Goal: Task Accomplishment & Management: Use online tool/utility

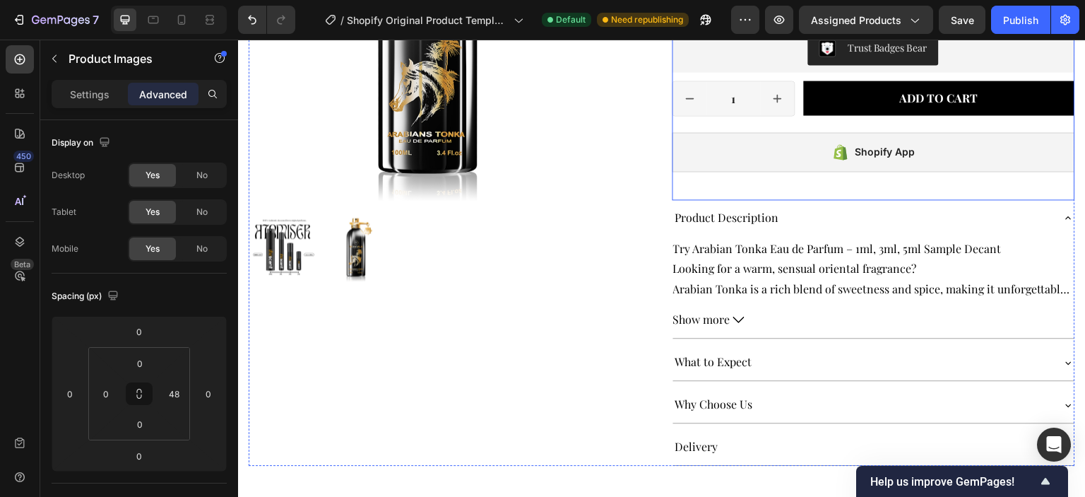
scroll to position [424, 0]
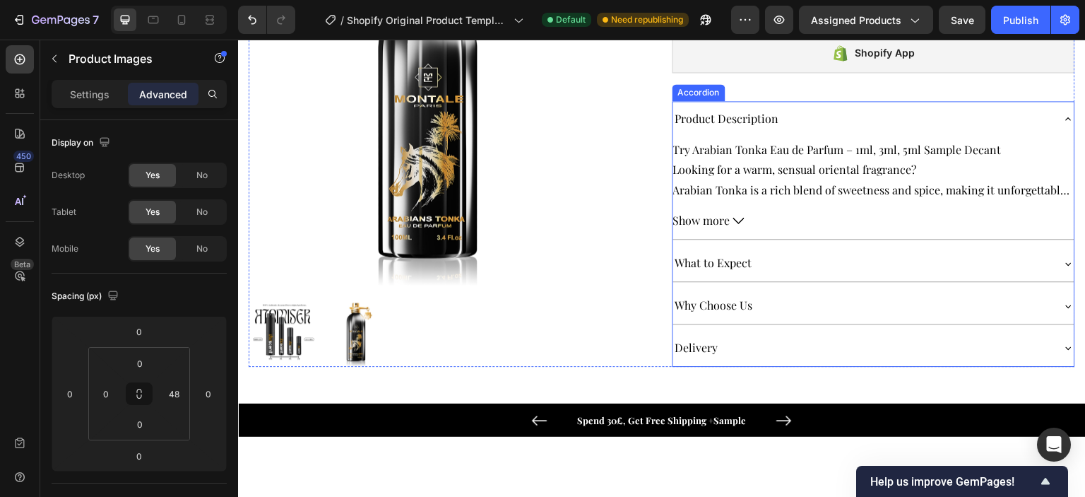
click at [836, 258] on div "What to Expect" at bounding box center [862, 263] width 379 height 25
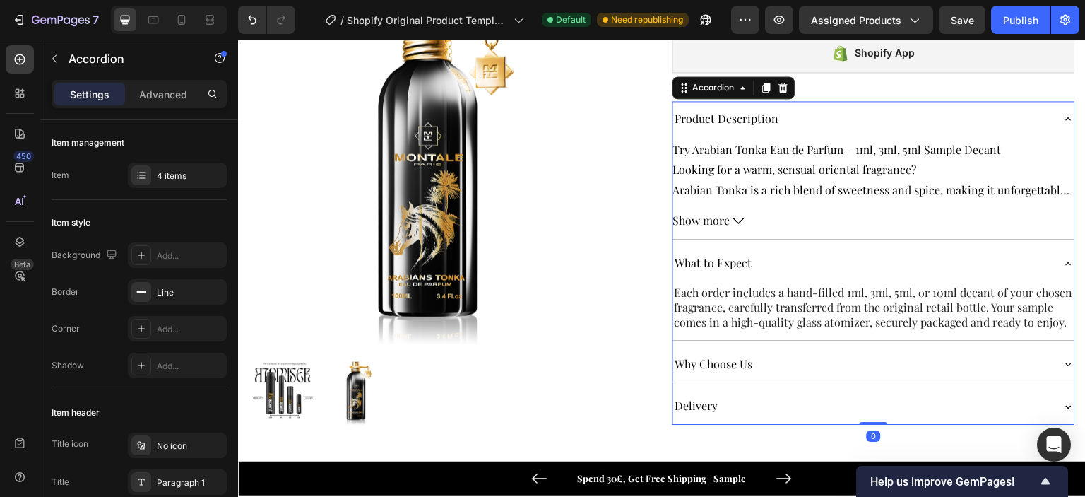
click at [804, 377] on div "Why Choose Us" at bounding box center [862, 364] width 379 height 25
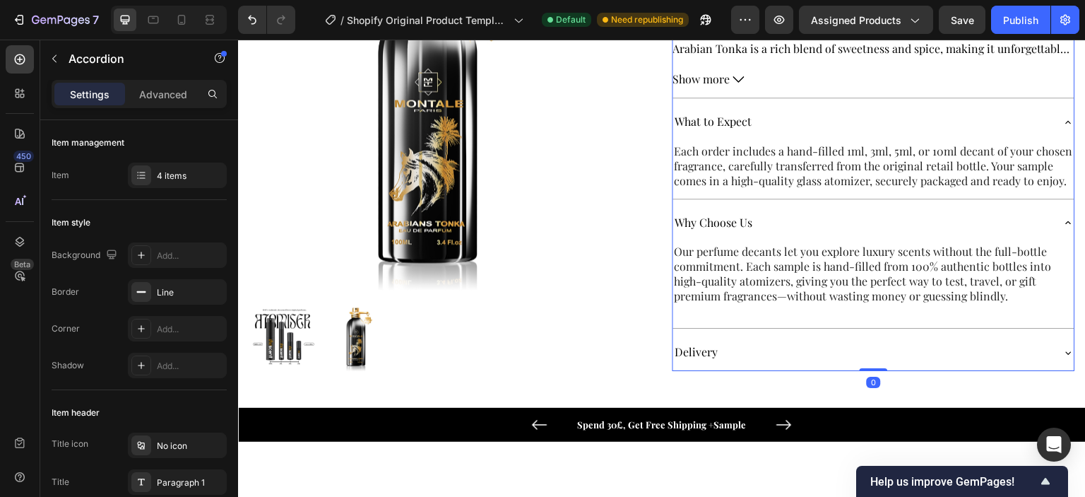
click at [810, 360] on div "Delivery" at bounding box center [862, 352] width 379 height 25
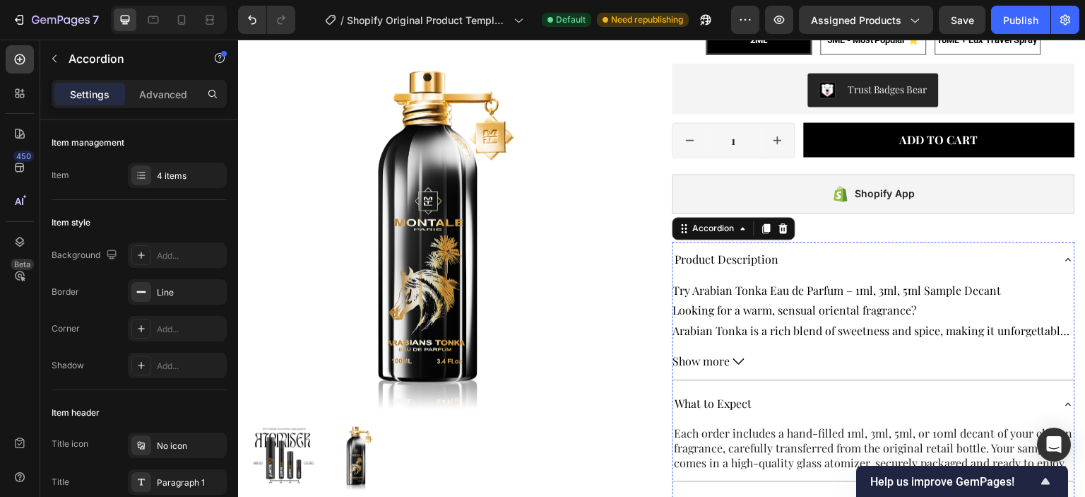
scroll to position [283, 0]
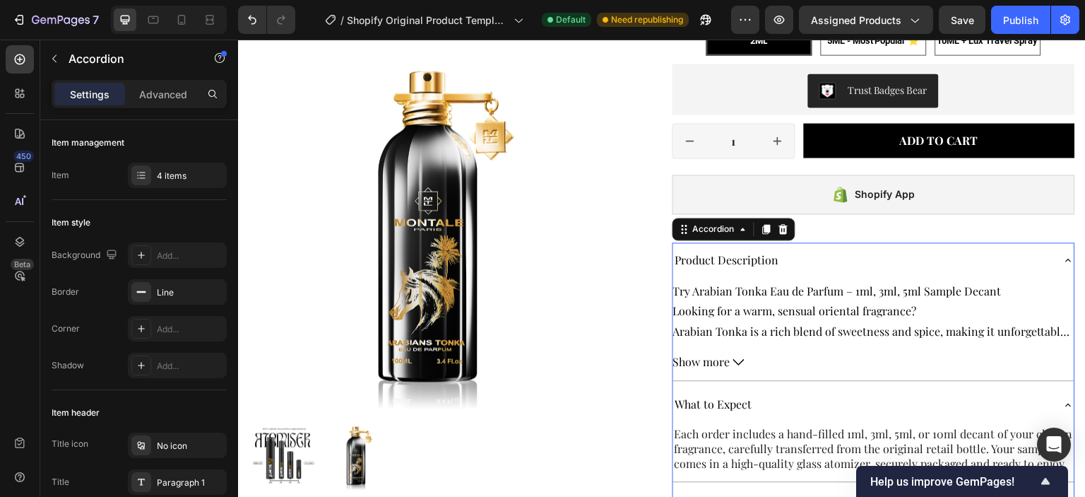
click at [709, 257] on p "Product Description" at bounding box center [727, 260] width 104 height 20
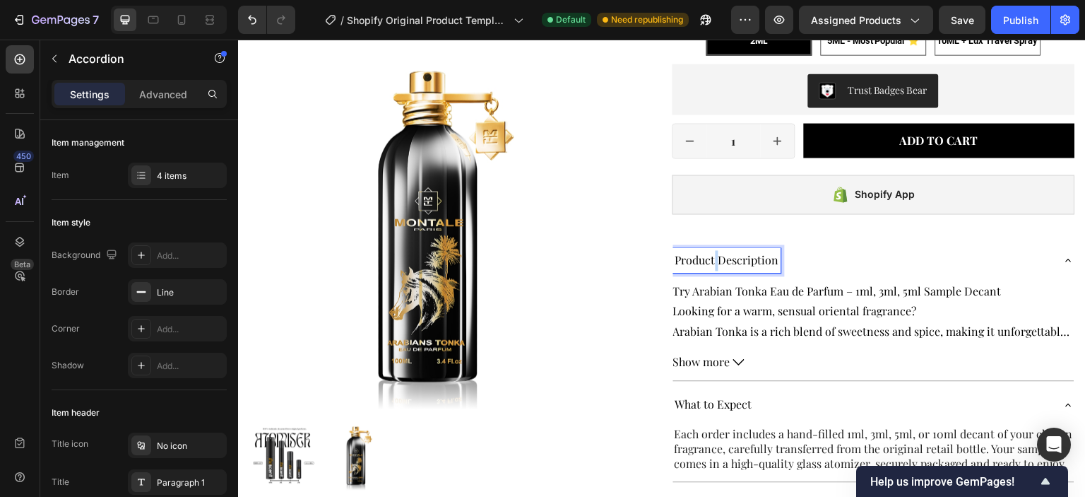
click at [709, 257] on p "Product Description" at bounding box center [727, 260] width 104 height 20
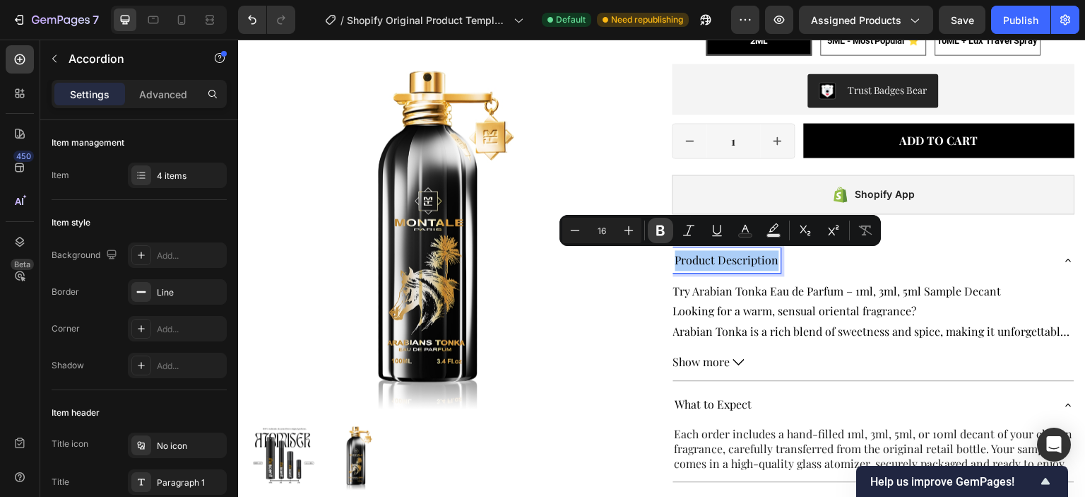
click at [666, 231] on icon "Editor contextual toolbar" at bounding box center [660, 230] width 14 height 14
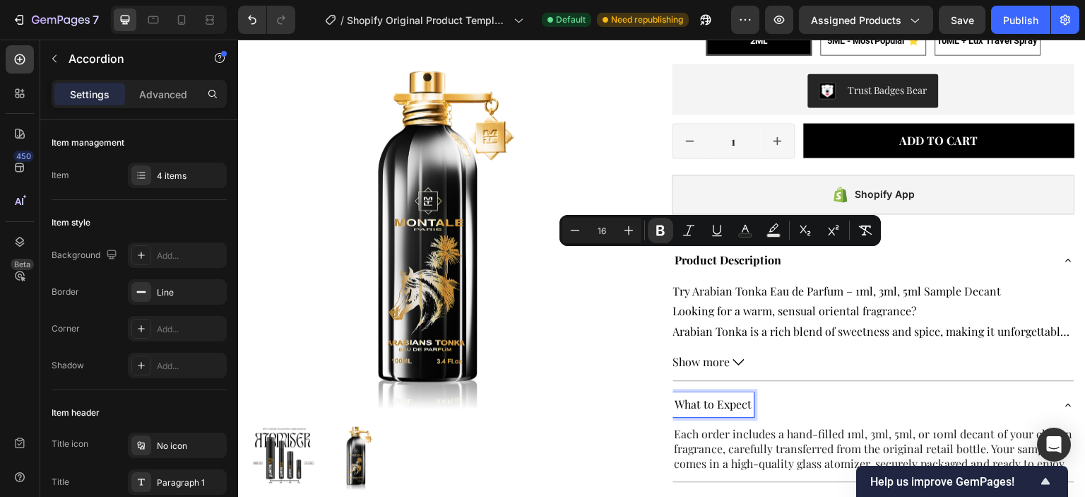
click at [695, 396] on p "What to Expect" at bounding box center [713, 404] width 77 height 20
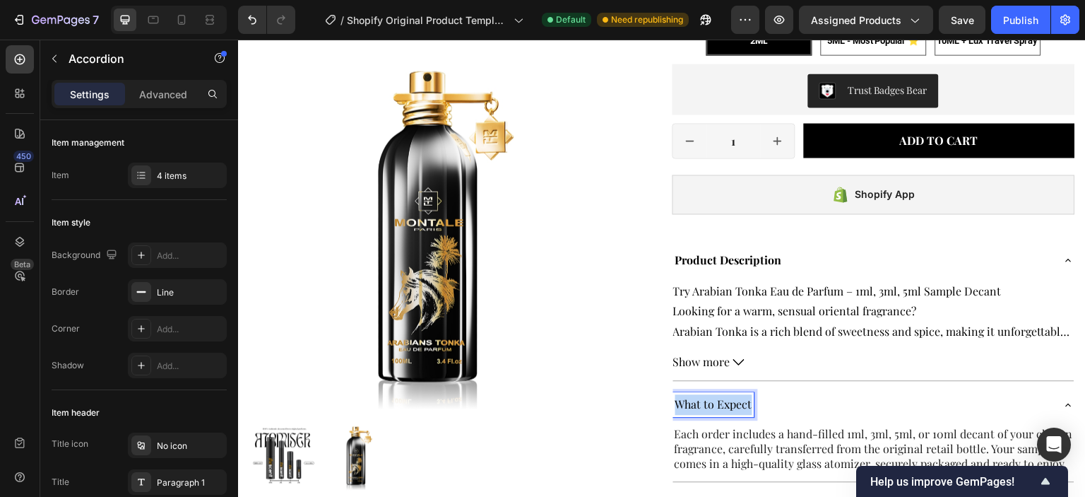
click at [695, 396] on p "What to Expect" at bounding box center [713, 404] width 77 height 20
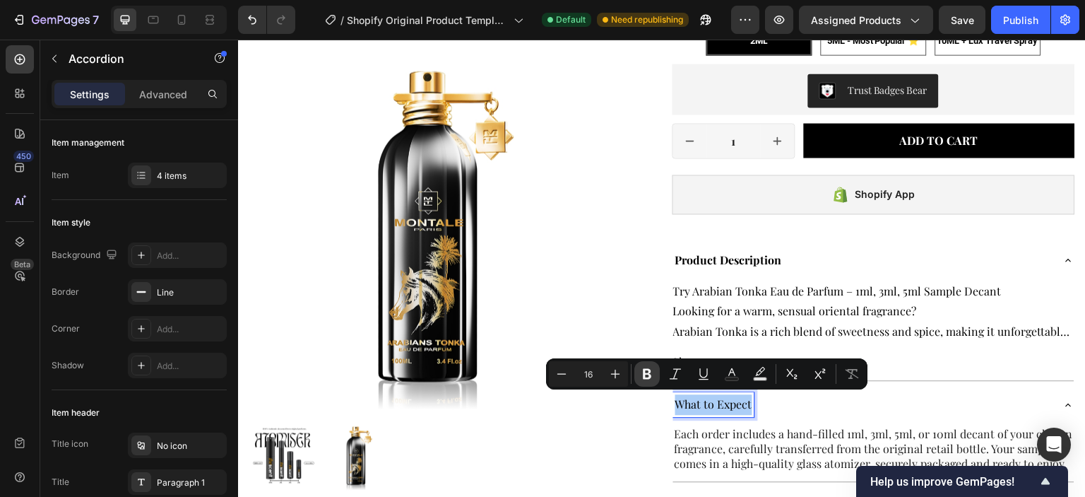
click at [656, 372] on button "Bold" at bounding box center [646, 373] width 25 height 25
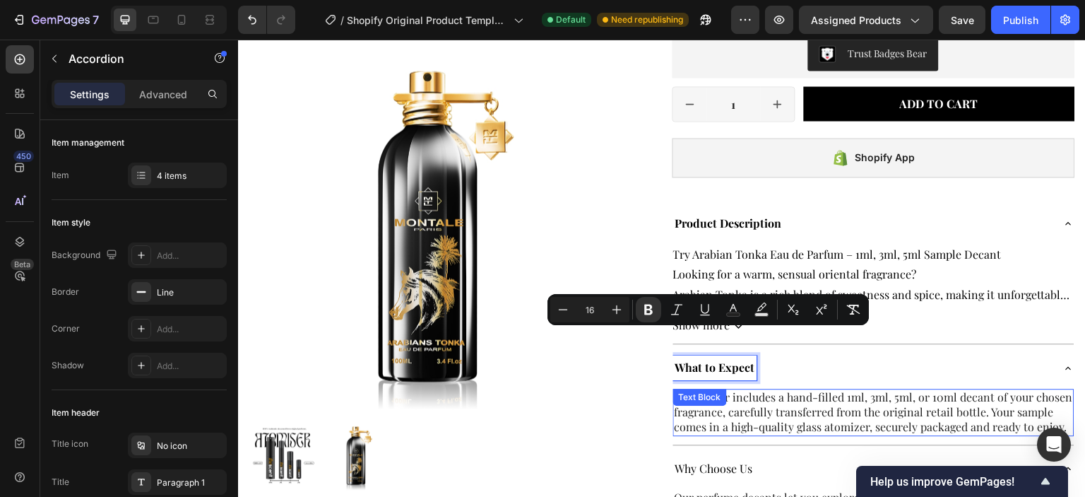
scroll to position [424, 0]
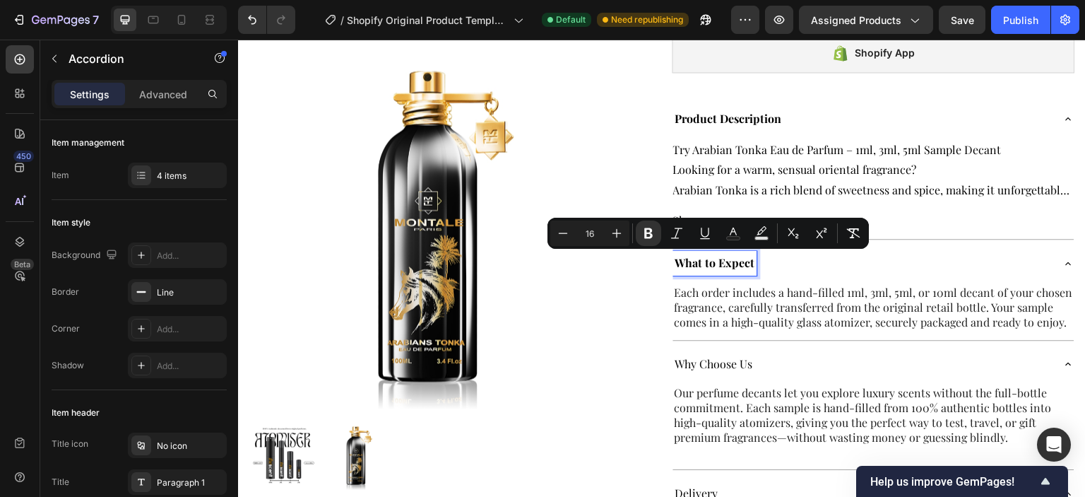
click at [711, 374] on p "Why Choose Us" at bounding box center [714, 364] width 78 height 20
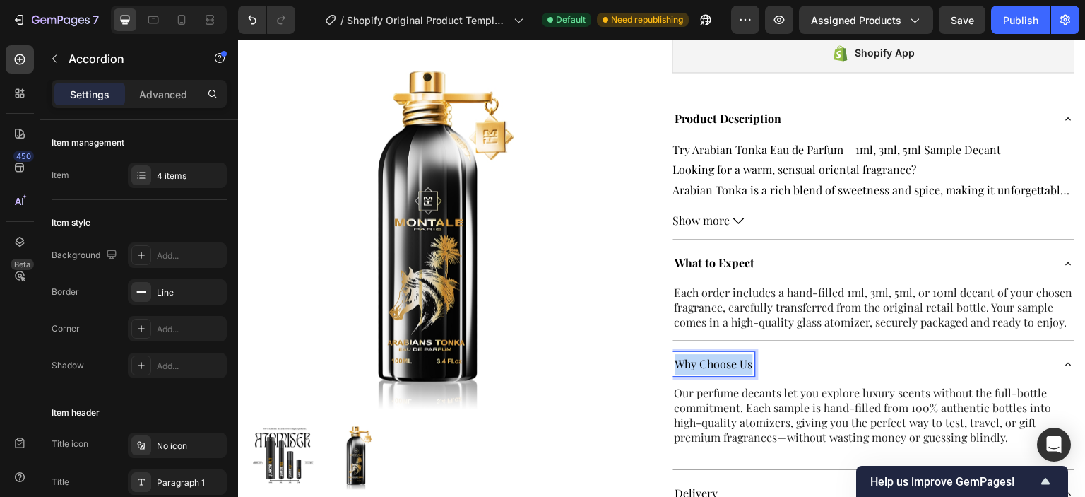
click at [711, 374] on p "Why Choose Us" at bounding box center [714, 364] width 78 height 20
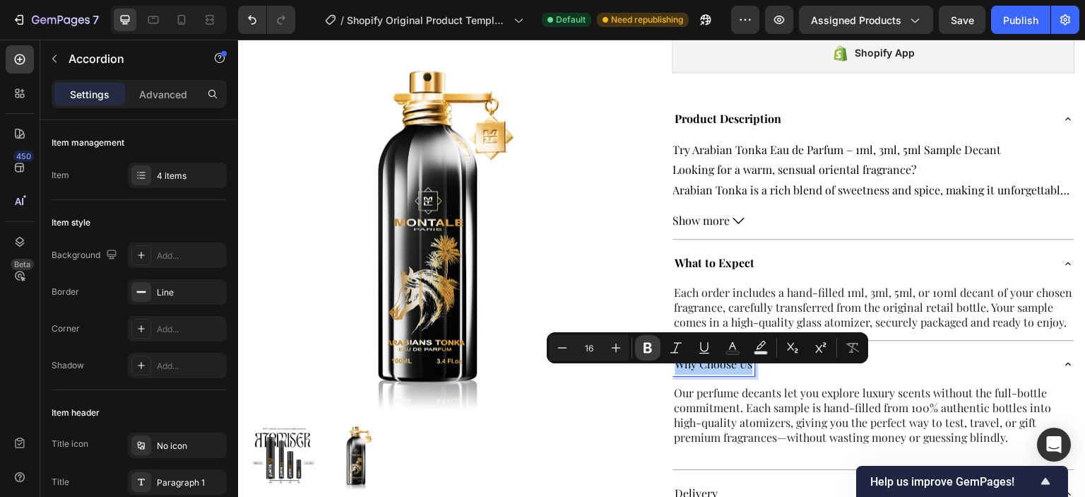
click at [649, 353] on icon "Editor contextual toolbar" at bounding box center [648, 348] width 14 height 14
click at [721, 371] on strong "Why Choose Us" at bounding box center [715, 363] width 80 height 15
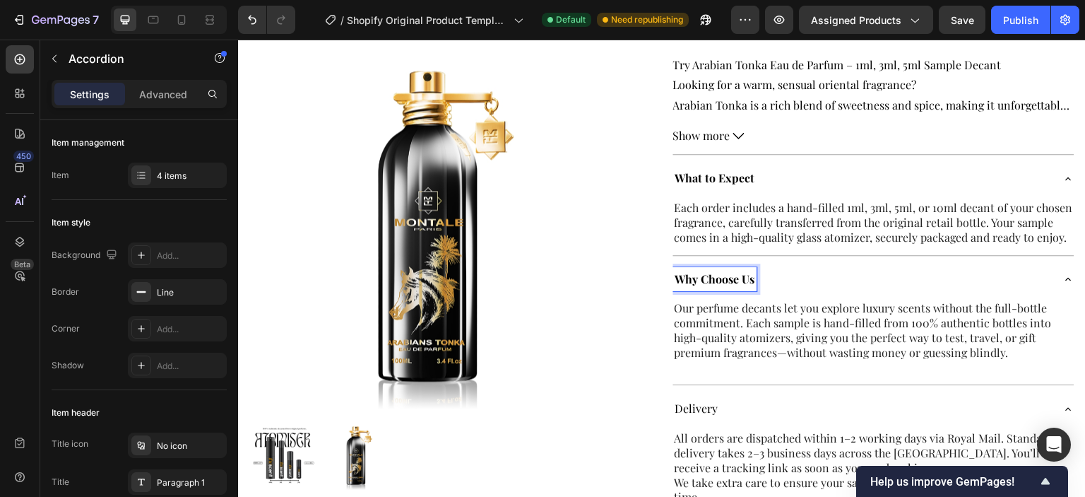
scroll to position [636, 0]
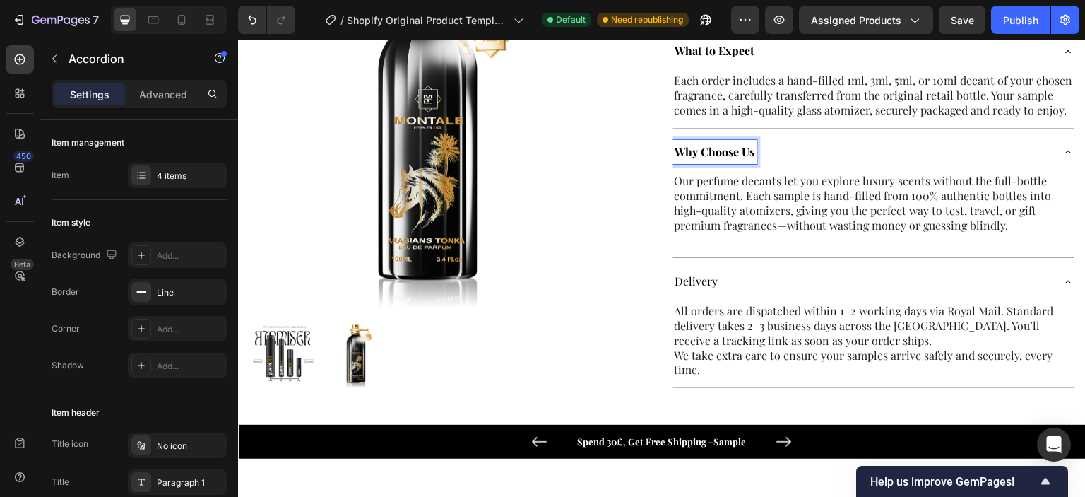
click at [699, 292] on p "Delivery" at bounding box center [696, 281] width 43 height 20
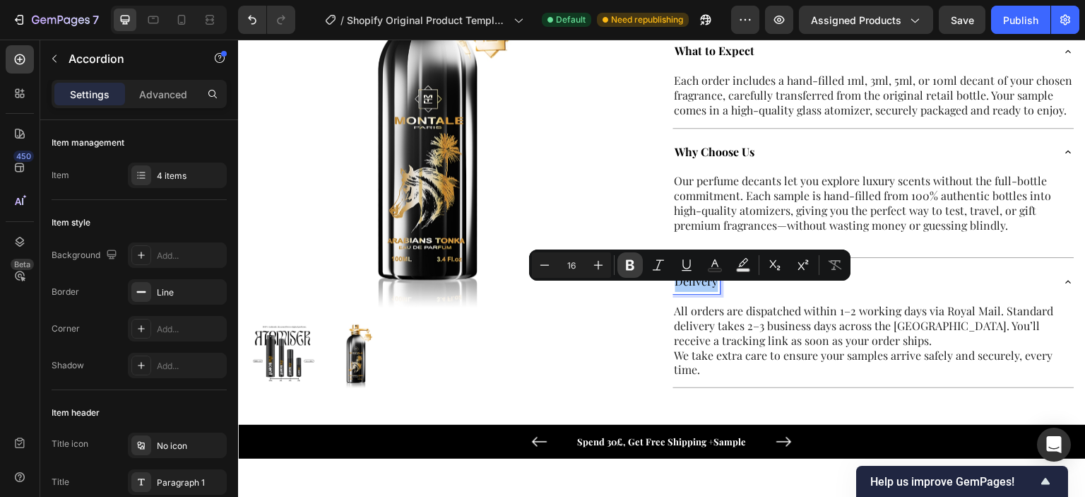
click at [636, 263] on icon "Editor contextual toolbar" at bounding box center [630, 265] width 14 height 14
click at [792, 165] on div "Why Choose Us" at bounding box center [862, 152] width 379 height 25
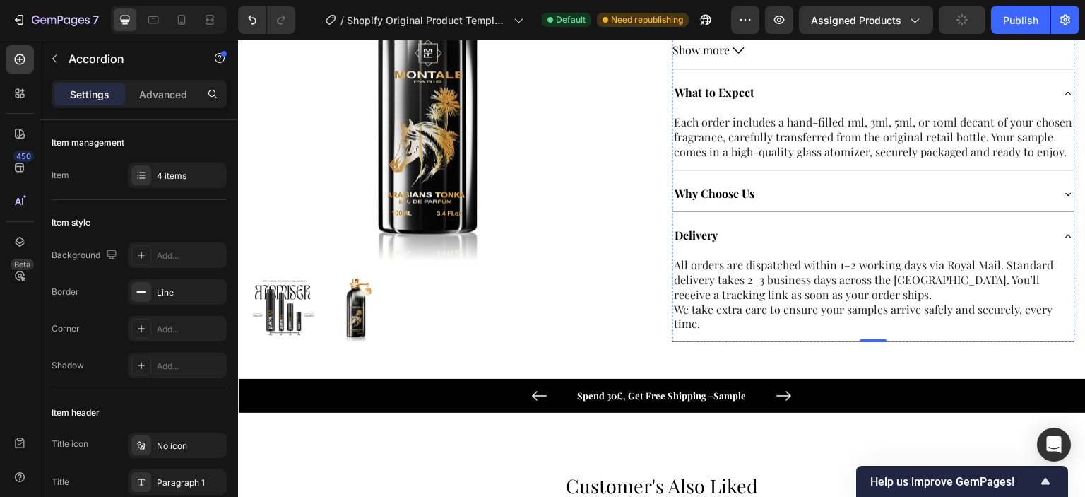
scroll to position [565, 0]
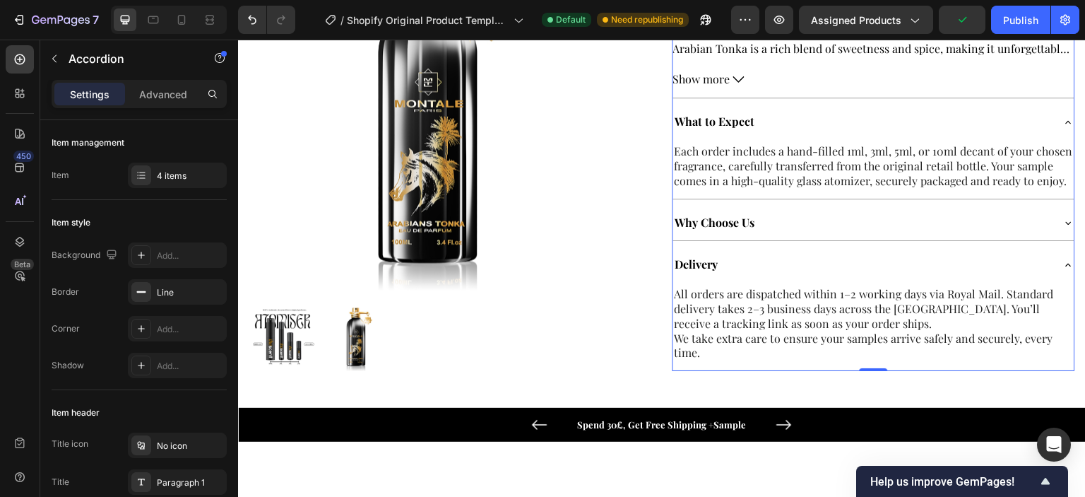
click at [796, 277] on div "Delivery" at bounding box center [862, 264] width 379 height 25
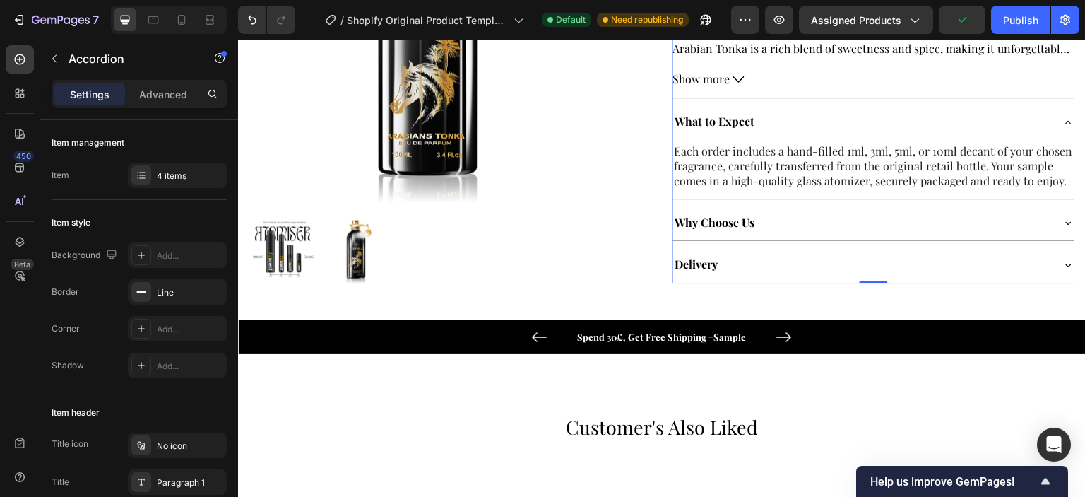
click at [795, 117] on div "What to Expect" at bounding box center [862, 122] width 379 height 25
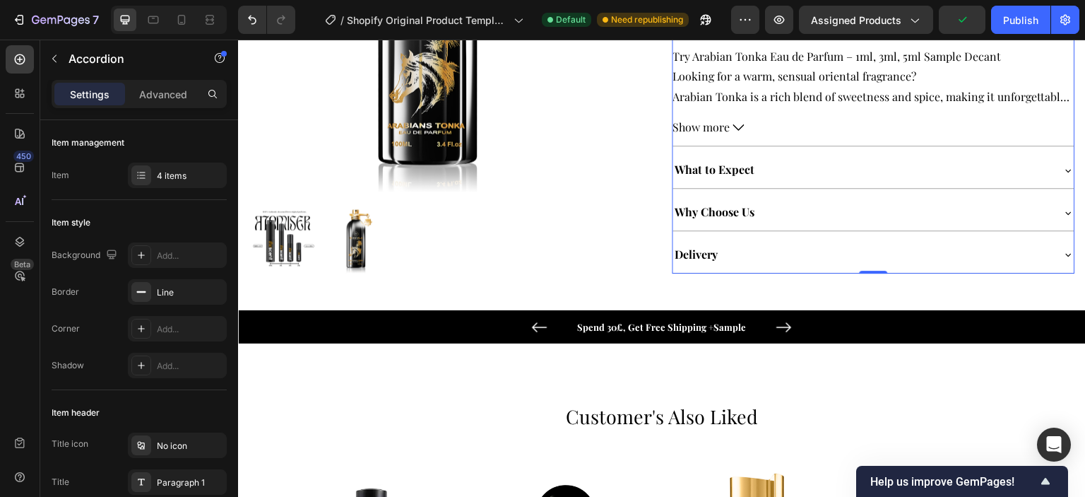
scroll to position [424, 0]
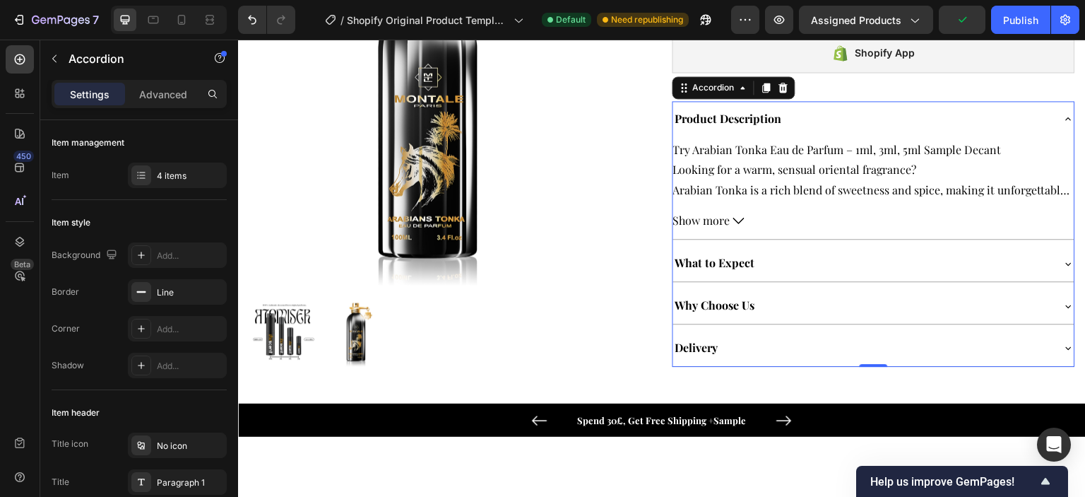
click at [808, 122] on div "Product Description" at bounding box center [862, 119] width 379 height 25
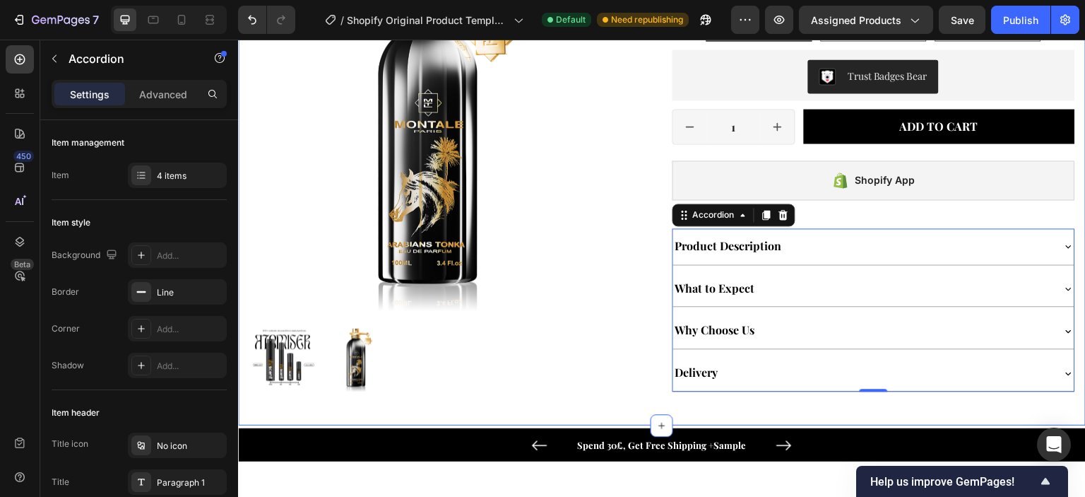
scroll to position [283, 0]
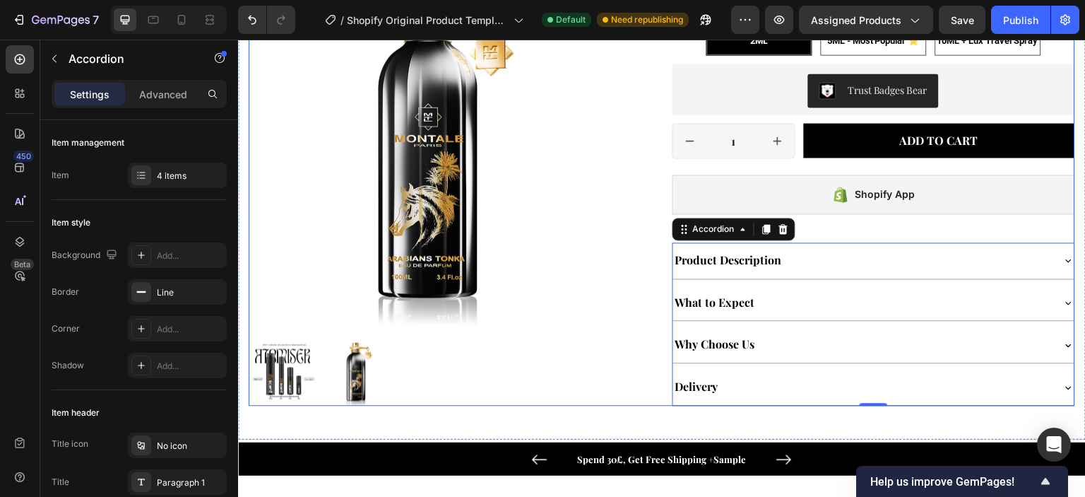
click at [627, 324] on div "Product Images" at bounding box center [450, 180] width 403 height 450
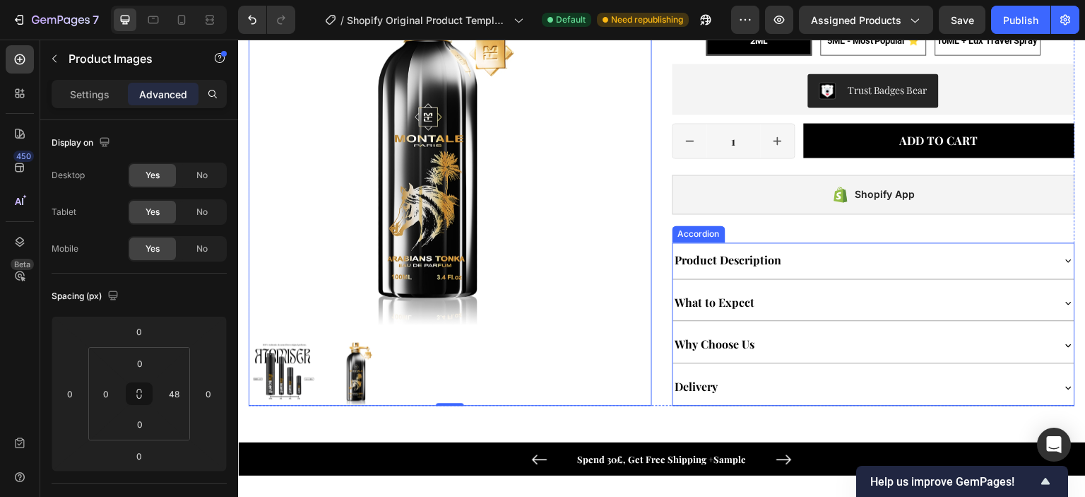
click at [1051, 255] on div "Product Description" at bounding box center [874, 260] width 402 height 36
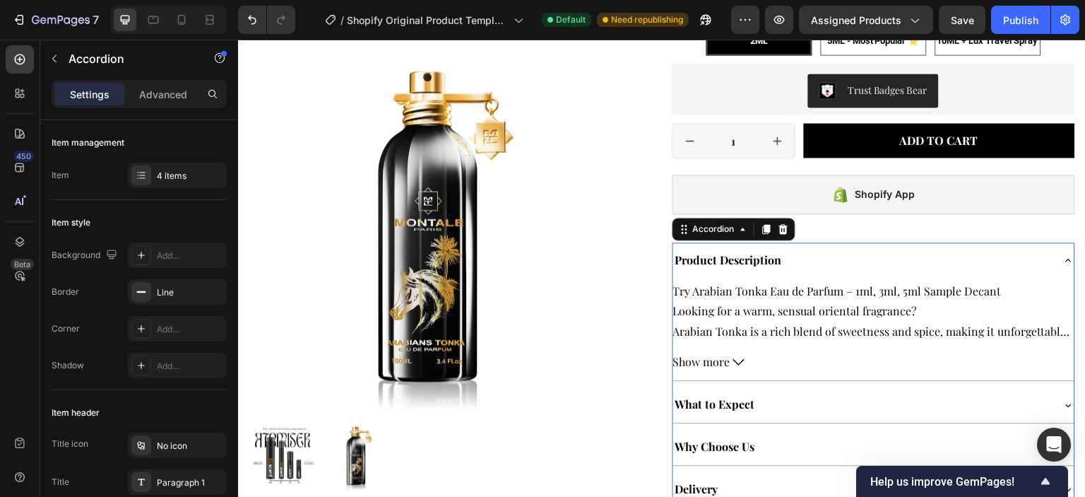
click at [1063, 260] on icon at bounding box center [1068, 259] width 11 height 11
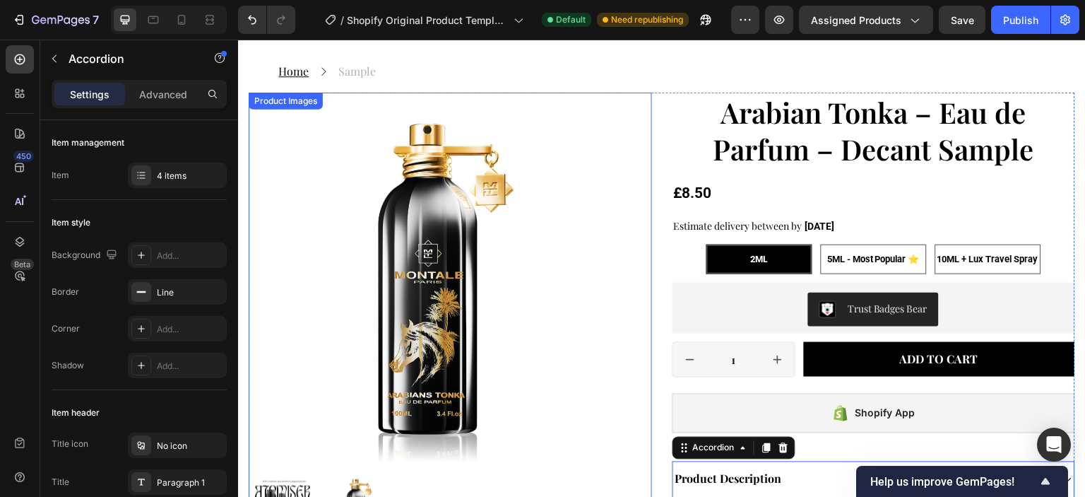
scroll to position [0, 0]
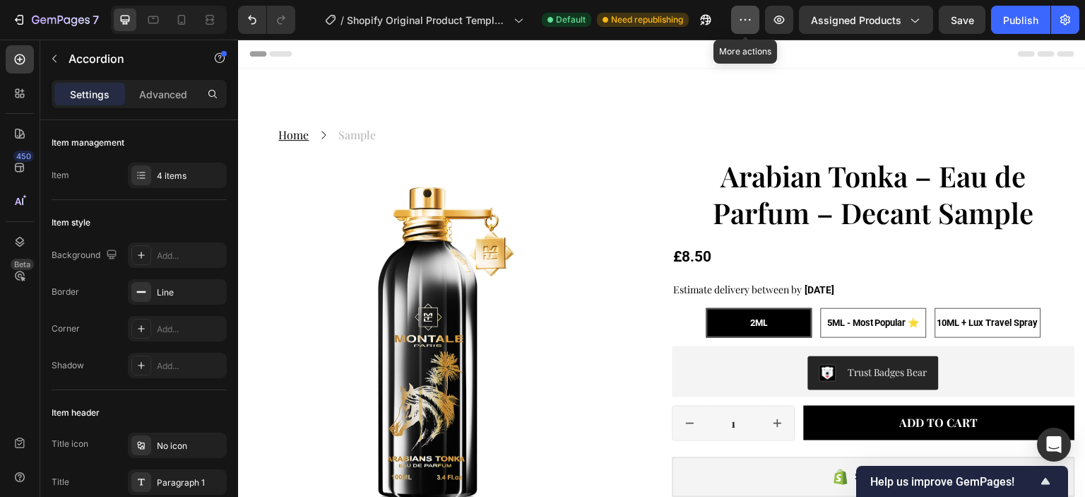
click at [750, 20] on icon "button" at bounding box center [745, 20] width 14 height 14
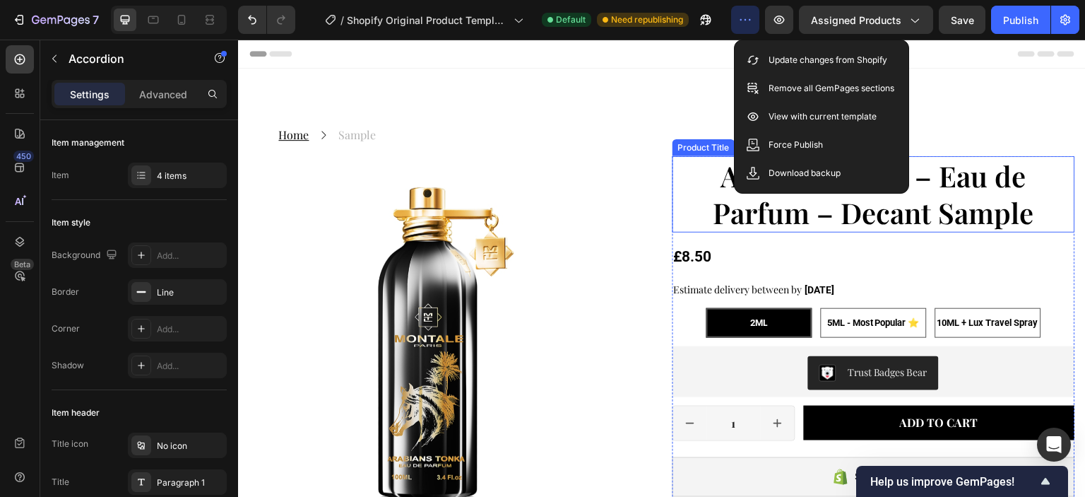
click at [705, 194] on h1 "Arabian Tonka – Eau de Parfum – Decant Sample" at bounding box center [874, 194] width 403 height 76
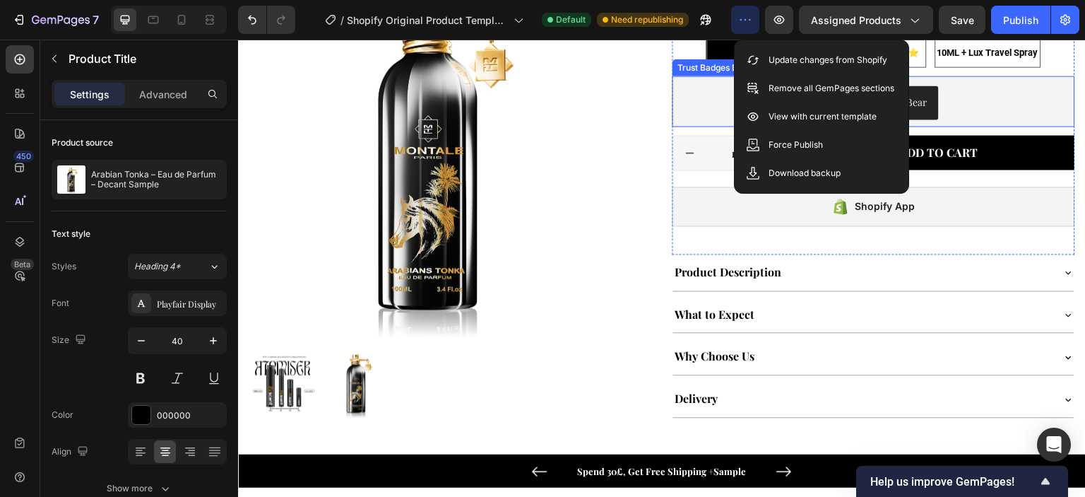
scroll to position [283, 0]
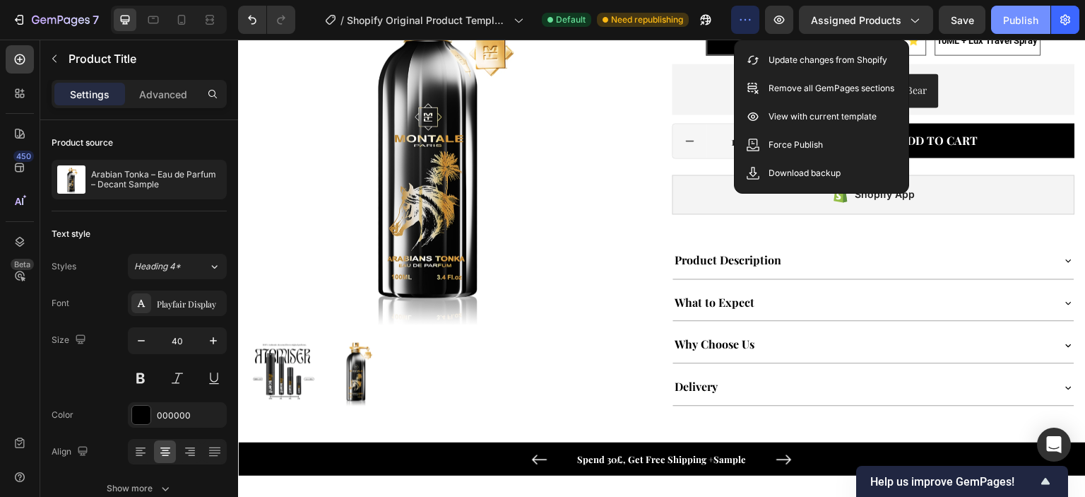
click at [1024, 19] on div "Publish" at bounding box center [1020, 20] width 35 height 15
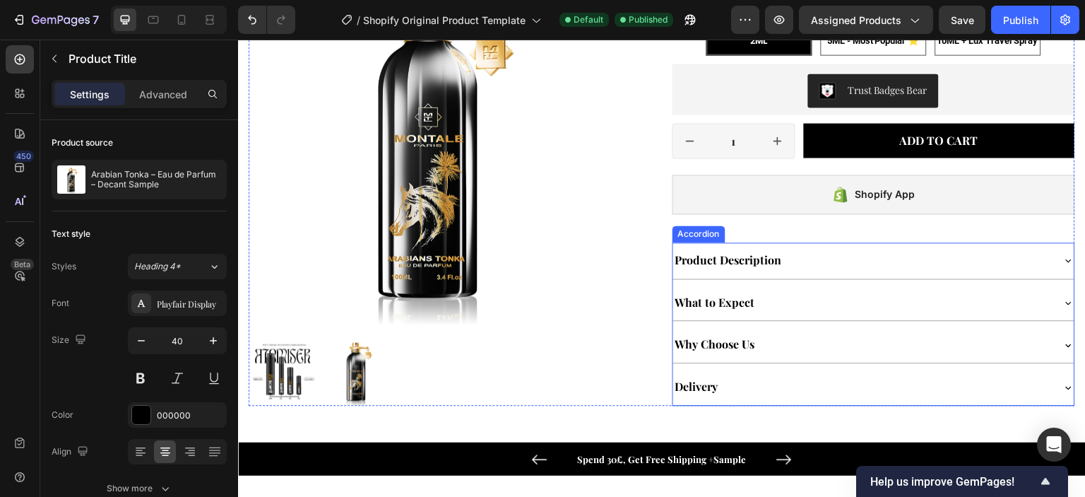
click at [797, 267] on div "Product Description" at bounding box center [862, 260] width 379 height 25
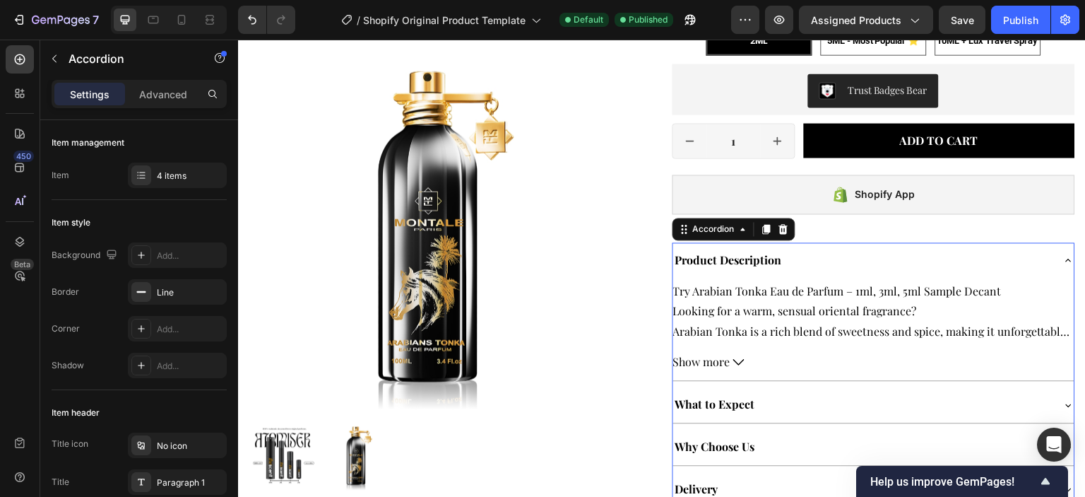
click at [800, 264] on div "Product Description" at bounding box center [862, 260] width 379 height 25
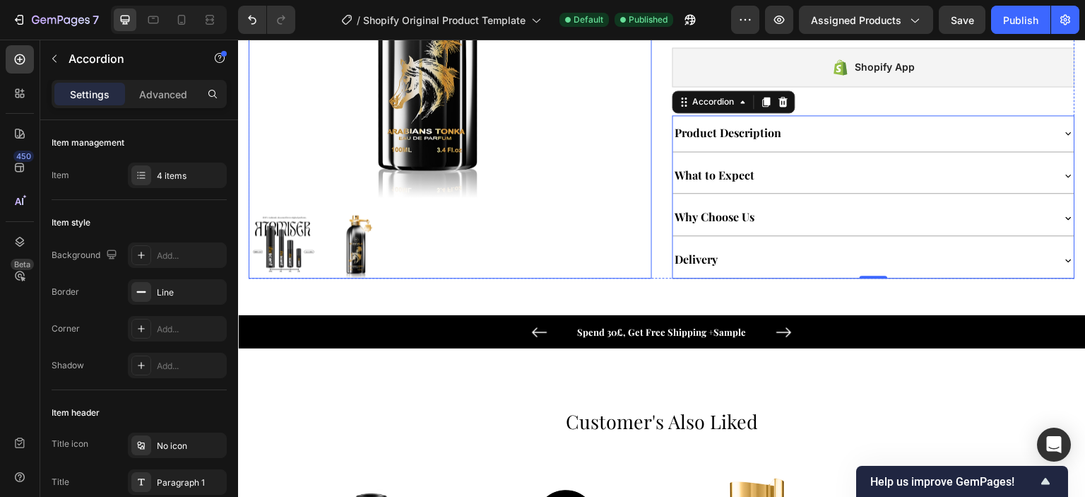
scroll to position [424, 0]
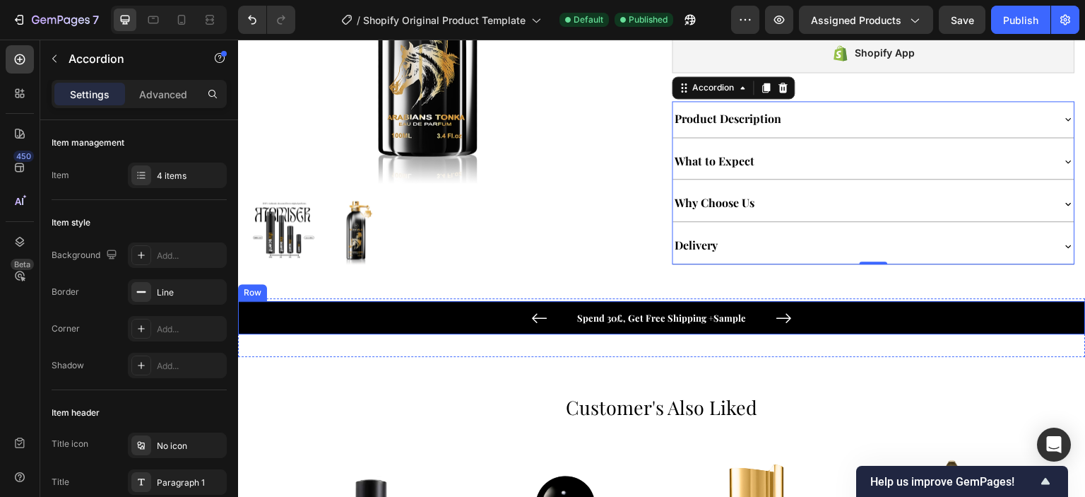
click at [835, 318] on div "Spend 30£, Get Free Shipping +Sample Text block Orders Are Shipped Next Day Tex…" at bounding box center [662, 317] width 827 height 17
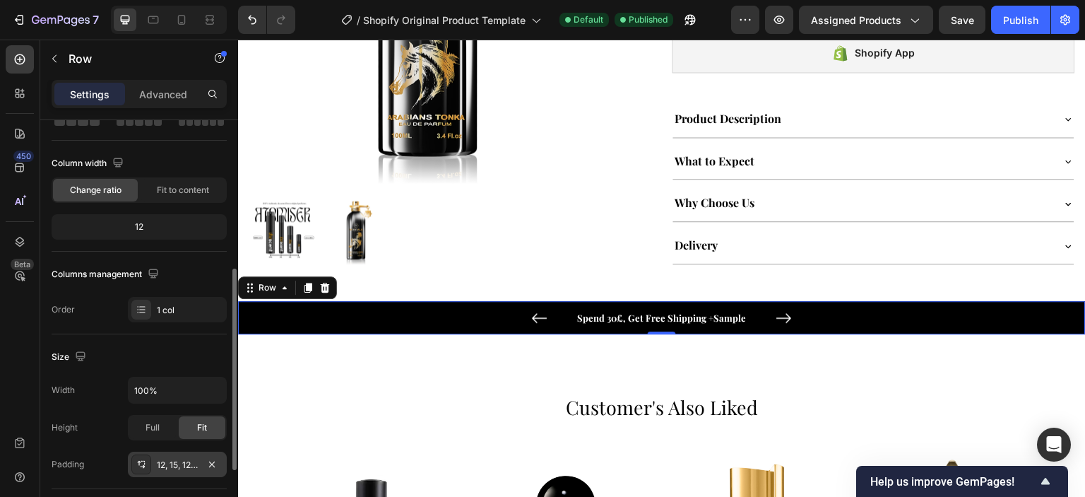
scroll to position [0, 0]
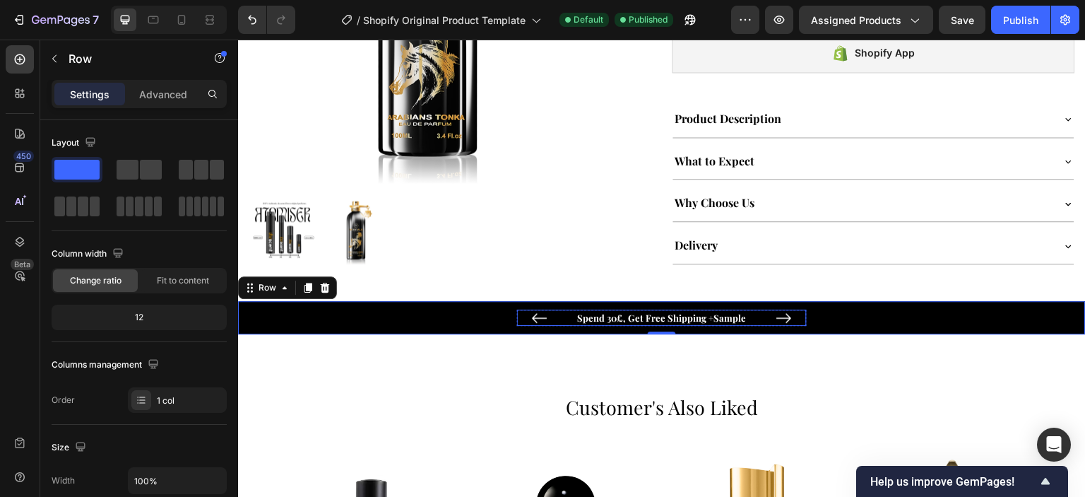
click at [613, 319] on p "Spend 30£, Get Free Shipping +Sample" at bounding box center [662, 318] width 287 height 14
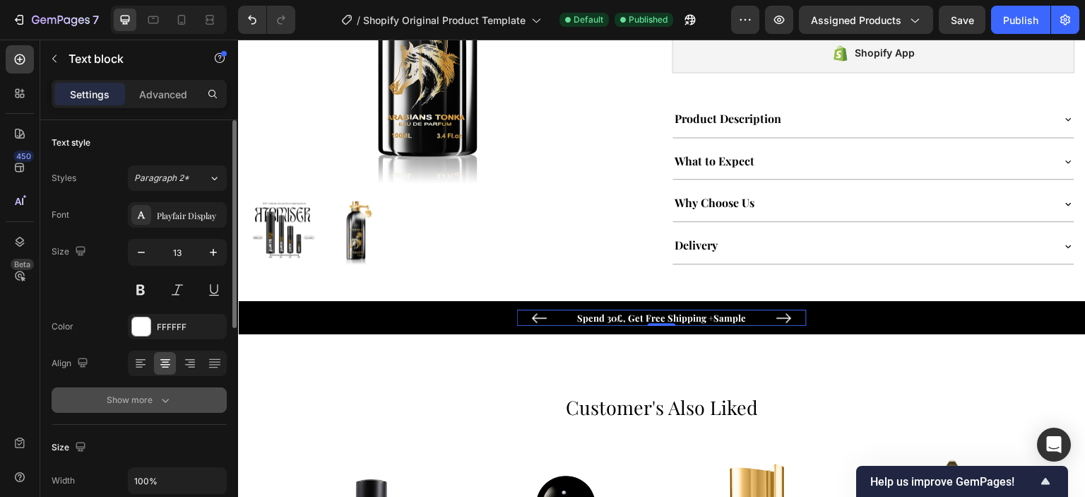
click at [141, 396] on div "Show more" at bounding box center [140, 400] width 66 height 14
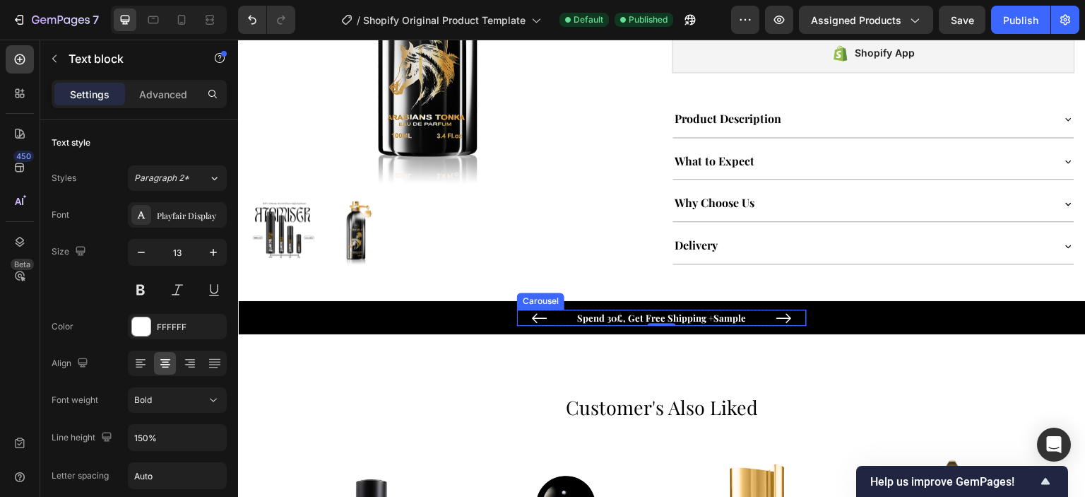
click at [535, 314] on icon "Carousel Back Arrow" at bounding box center [539, 317] width 17 height 17
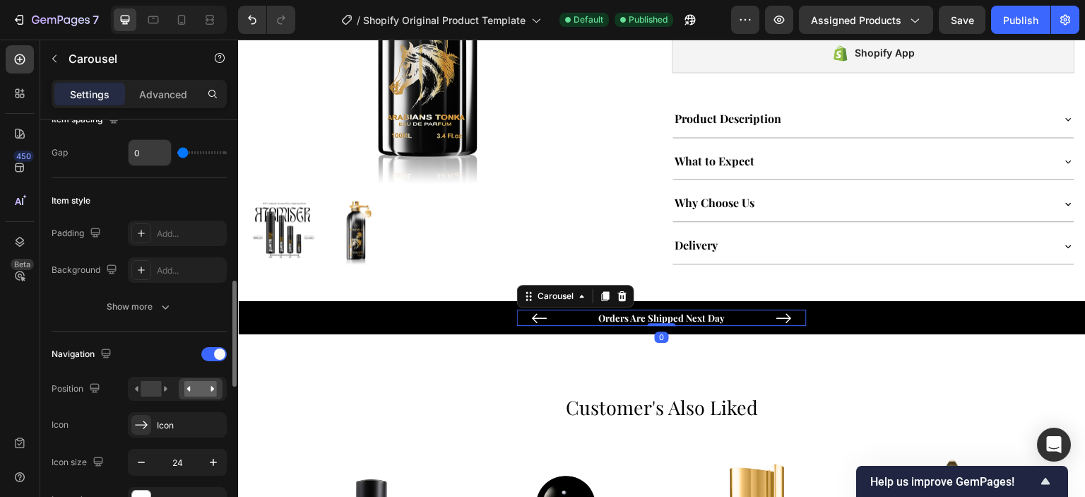
scroll to position [353, 0]
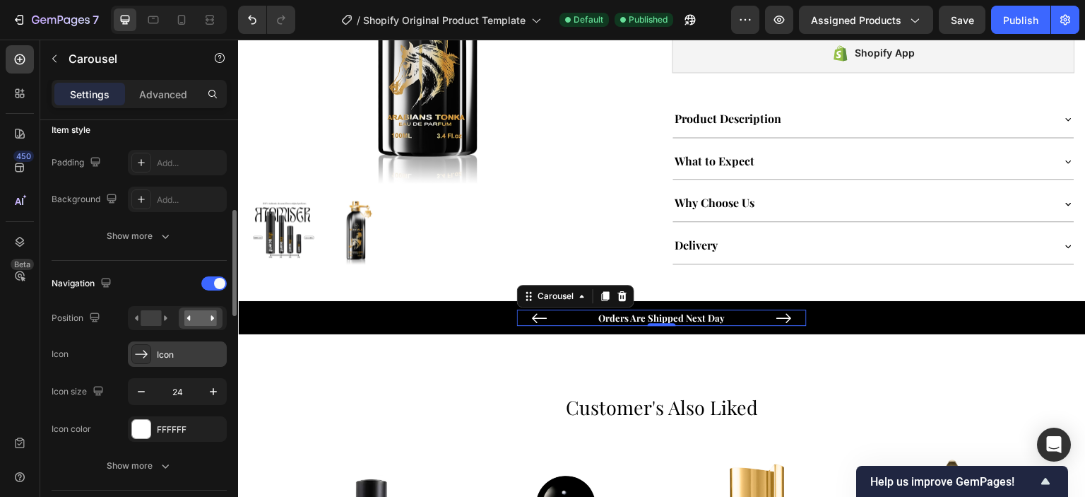
click at [191, 348] on div "Icon" at bounding box center [190, 354] width 66 height 13
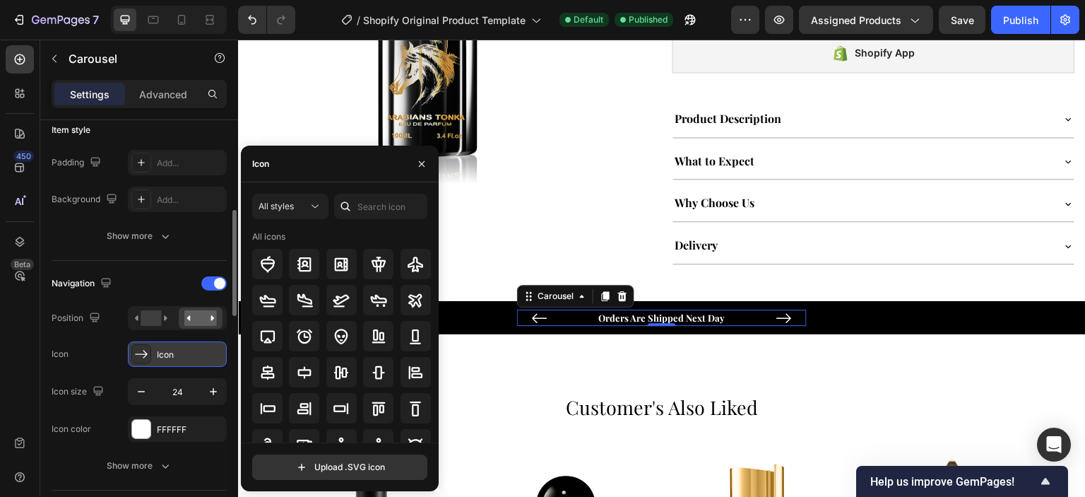
click at [149, 350] on div at bounding box center [141, 354] width 20 height 20
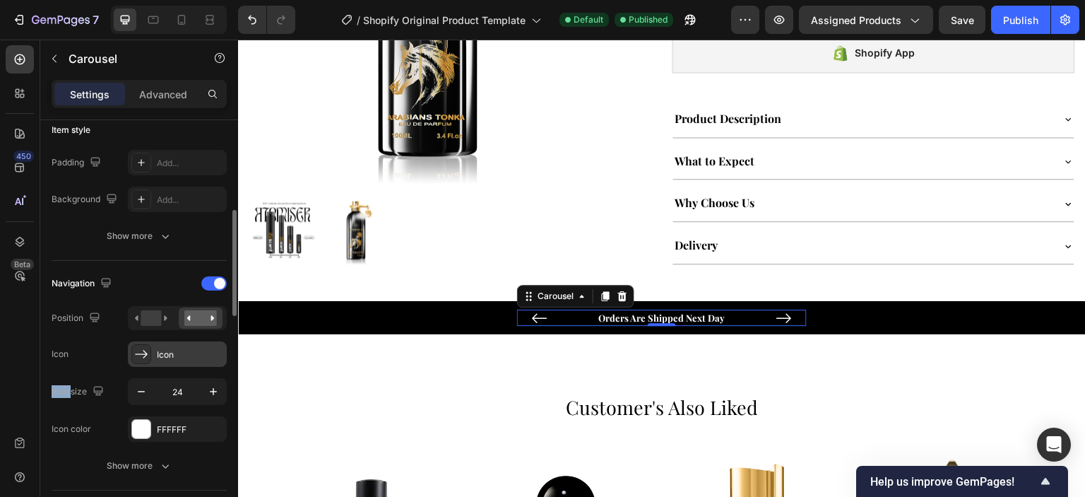
click at [149, 350] on div at bounding box center [141, 354] width 20 height 20
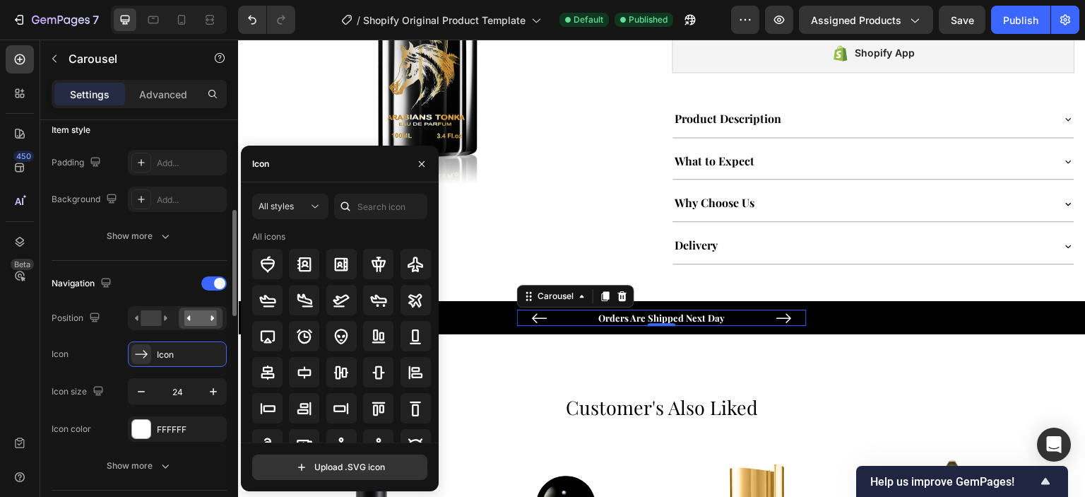
click at [177, 272] on div "Navigation" at bounding box center [139, 283] width 175 height 23
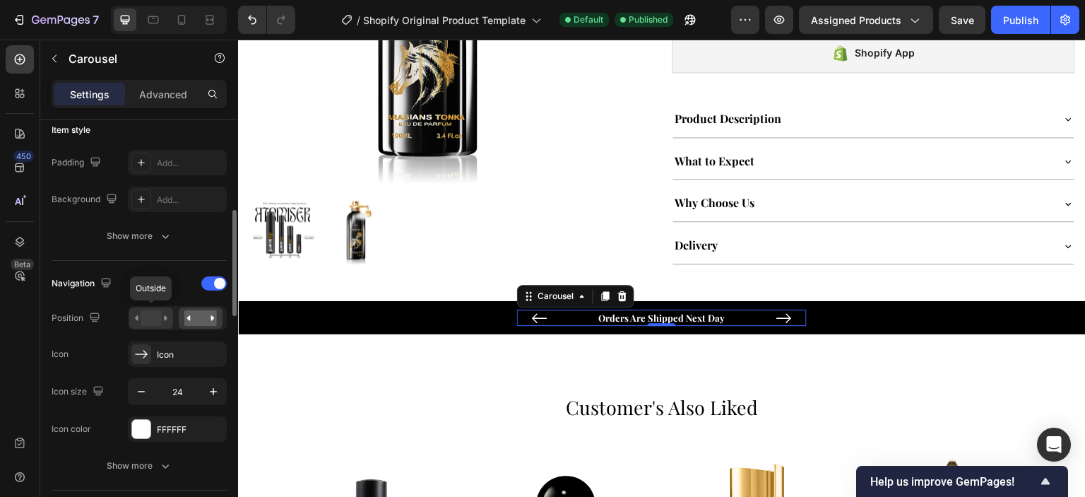
click at [162, 312] on icon at bounding box center [151, 318] width 32 height 16
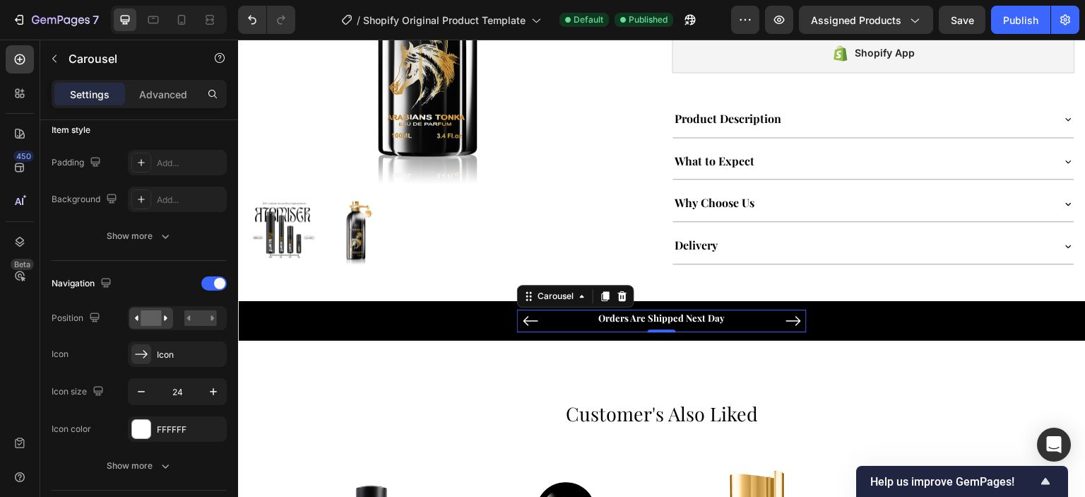
click at [787, 317] on icon "Carousel Next Arrow" at bounding box center [793, 320] width 17 height 17
click at [212, 280] on div at bounding box center [213, 283] width 25 height 14
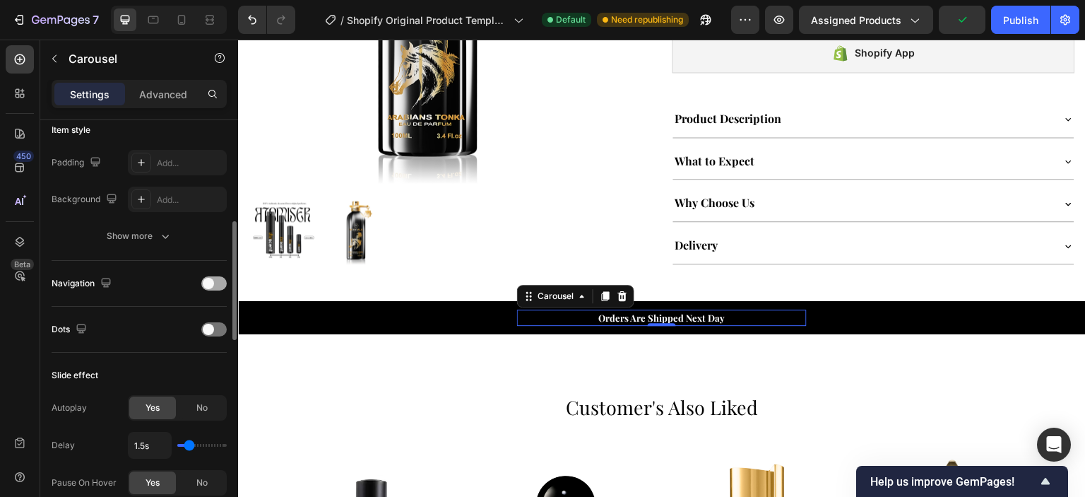
click at [212, 280] on span at bounding box center [208, 283] width 11 height 11
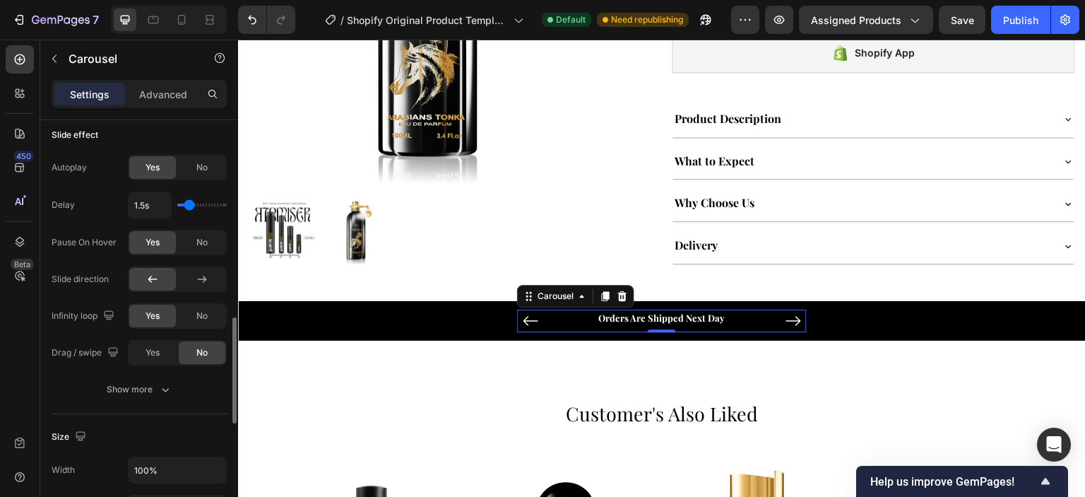
scroll to position [848, 0]
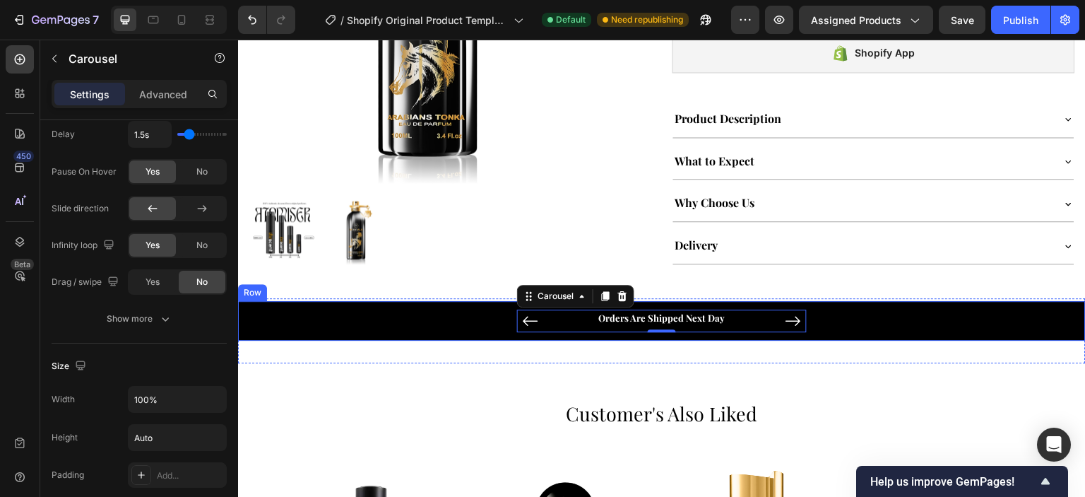
click at [427, 309] on div "Spend 30£, Get Free Shipping +Sample Text block Orders Are Shipped Next Day Tex…" at bounding box center [662, 320] width 827 height 23
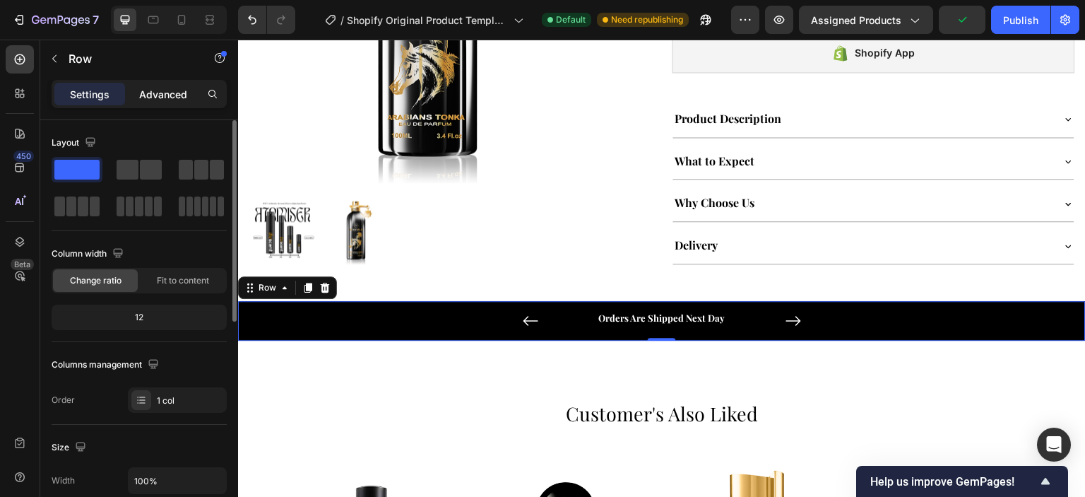
click at [170, 91] on p "Advanced" at bounding box center [163, 94] width 48 height 15
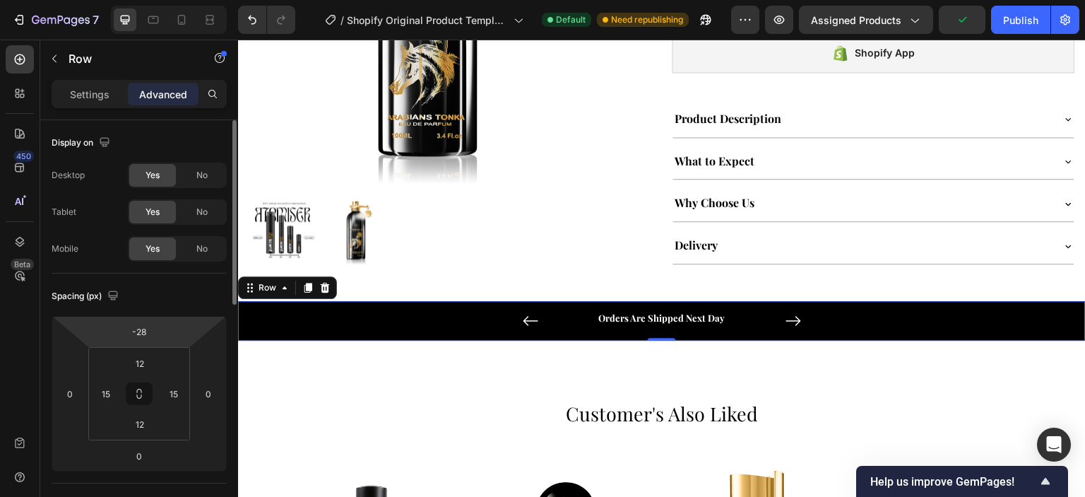
click at [151, 320] on div "-28" at bounding box center [139, 331] width 35 height 23
click at [147, 329] on input "-28" at bounding box center [139, 331] width 28 height 21
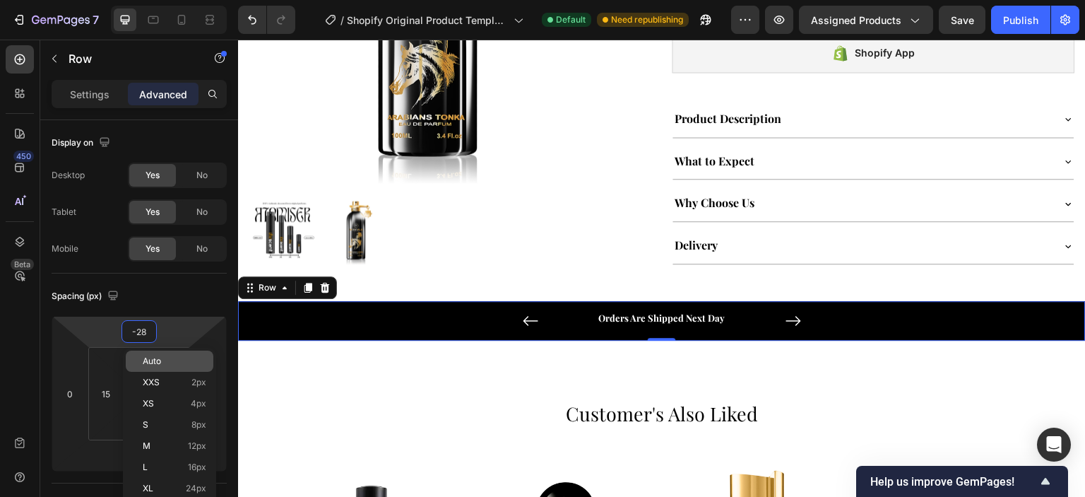
click at [158, 361] on span "Auto" at bounding box center [152, 361] width 18 height 10
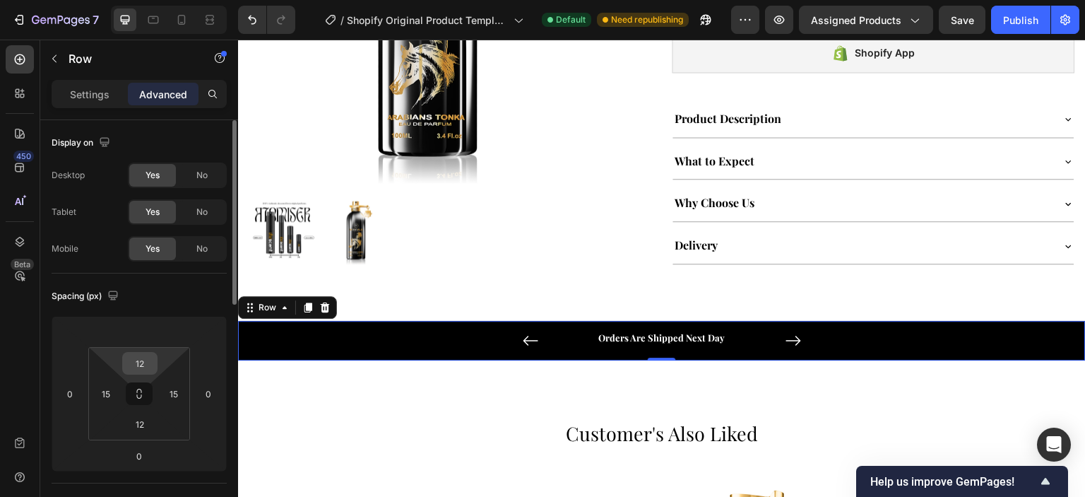
click at [155, 362] on div "12" at bounding box center [139, 363] width 35 height 23
click at [169, 0] on html "7 / Shopify Original Product Template Default Need republishing Preview Assigne…" at bounding box center [542, 0] width 1085 height 0
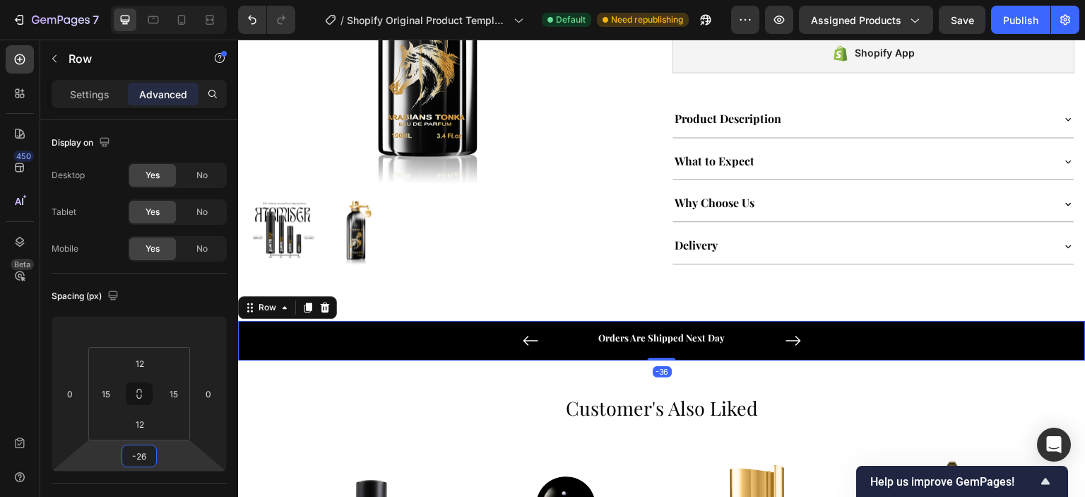
type input "-20"
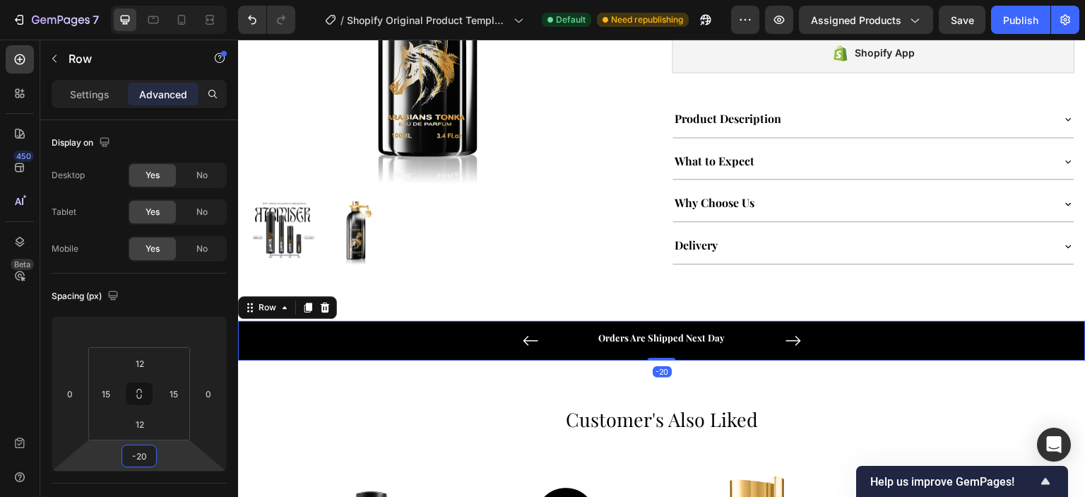
click at [162, 0] on html "7 / Shopify Original Product Template Default Need republishing Preview Assigne…" at bounding box center [542, 0] width 1085 height 0
click at [142, 457] on input "-20" at bounding box center [139, 455] width 28 height 21
click at [158, 480] on span "Auto" at bounding box center [152, 485] width 18 height 10
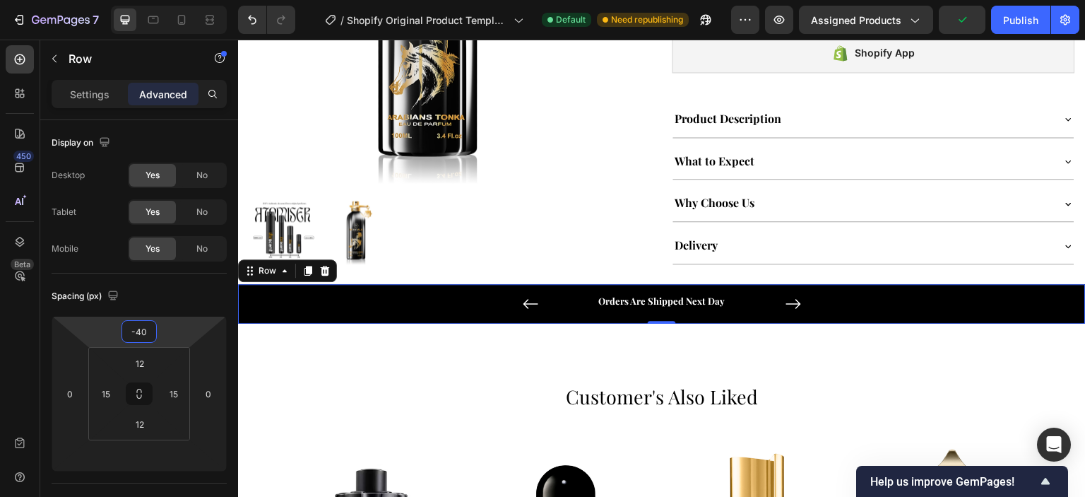
type input "-38"
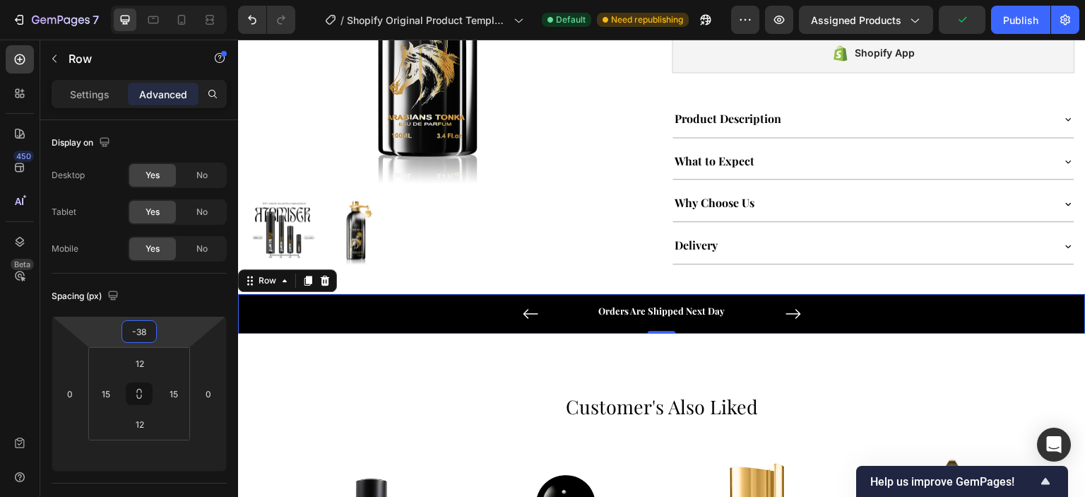
click at [174, 0] on html "7 / Shopify Original Product Template Default Need republishing Preview Assigne…" at bounding box center [542, 0] width 1085 height 0
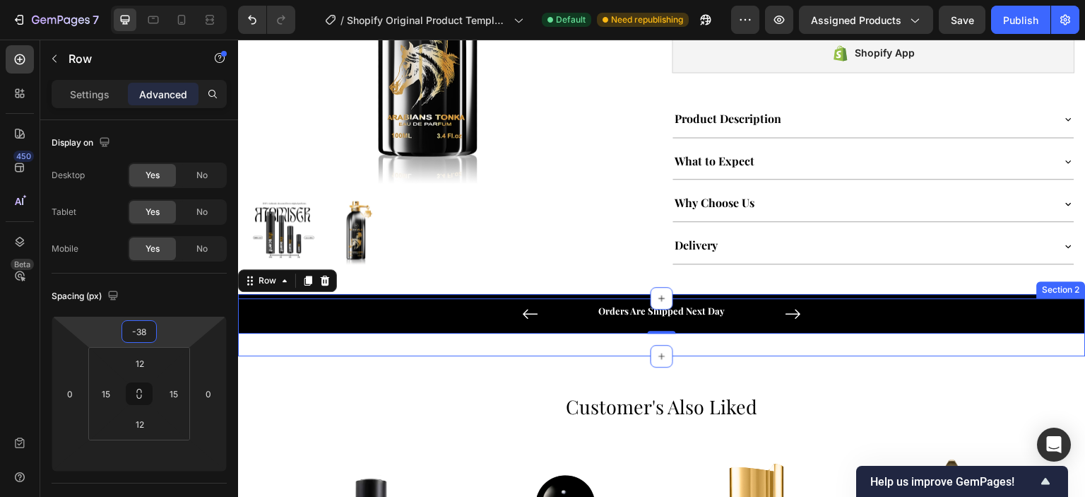
click at [445, 339] on div "Spend 30£, Get Free Shipping +Sample Text block Orders Are Shipped Next Day Tex…" at bounding box center [662, 327] width 848 height 58
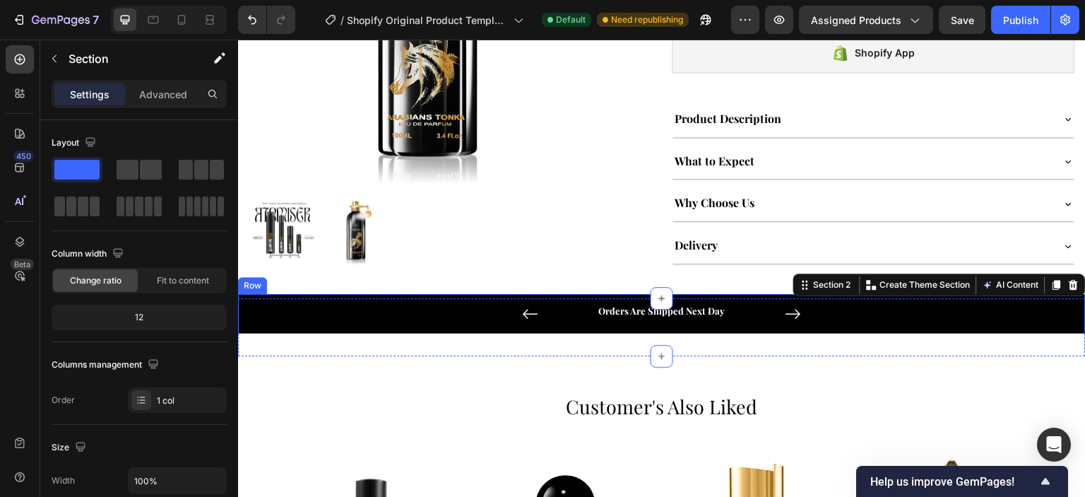
click at [425, 314] on div "Spend 30£, Get Free Shipping +Sample Text block Orders Are Shipped Next Day Tex…" at bounding box center [662, 313] width 827 height 23
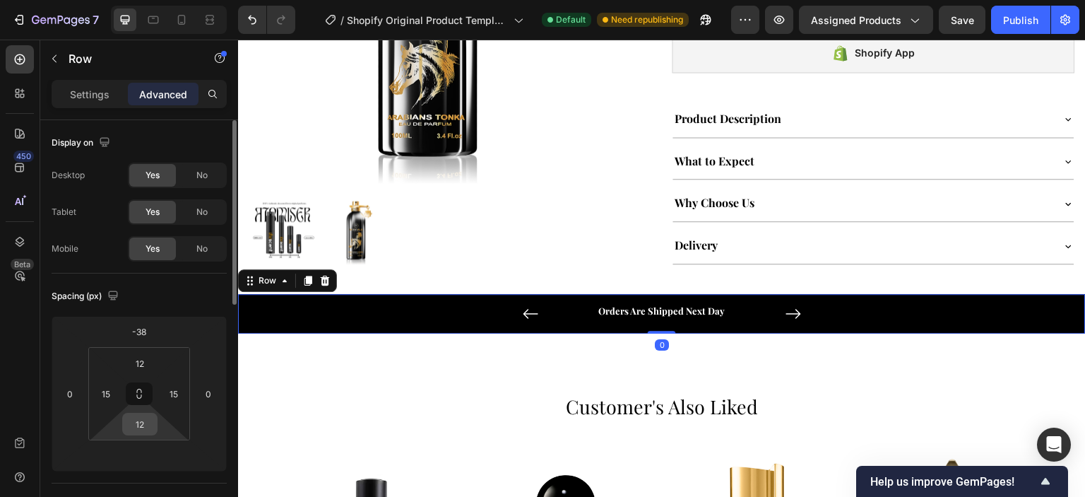
click at [154, 425] on div "12" at bounding box center [139, 424] width 35 height 23
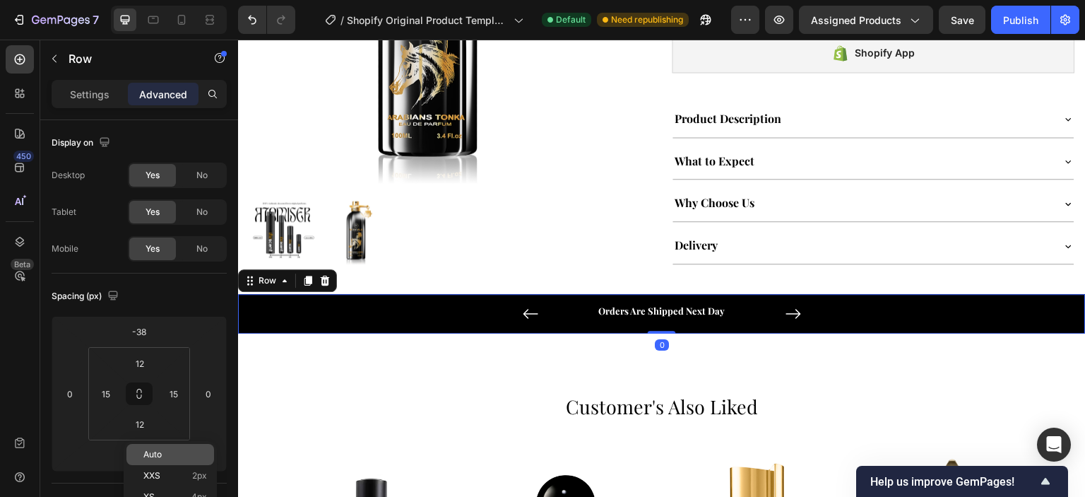
click at [164, 451] on p "Auto" at bounding box center [175, 454] width 64 height 10
type input "Auto"
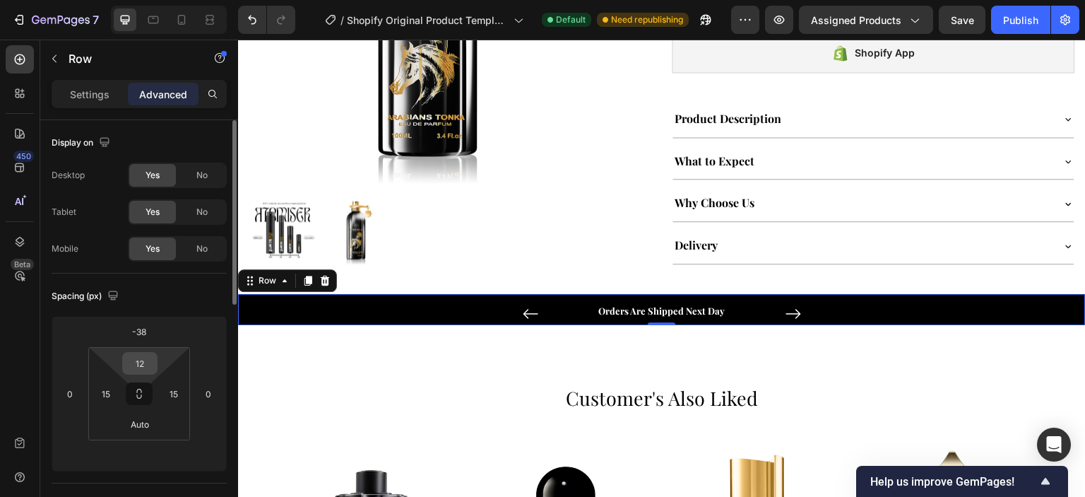
click at [154, 364] on div "12" at bounding box center [139, 363] width 35 height 23
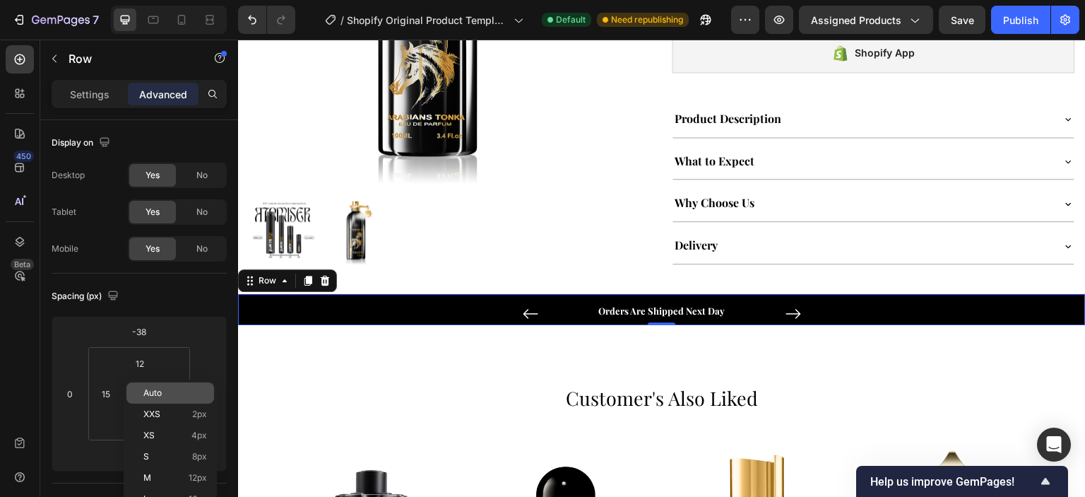
click at [162, 389] on p "Auto" at bounding box center [175, 393] width 64 height 10
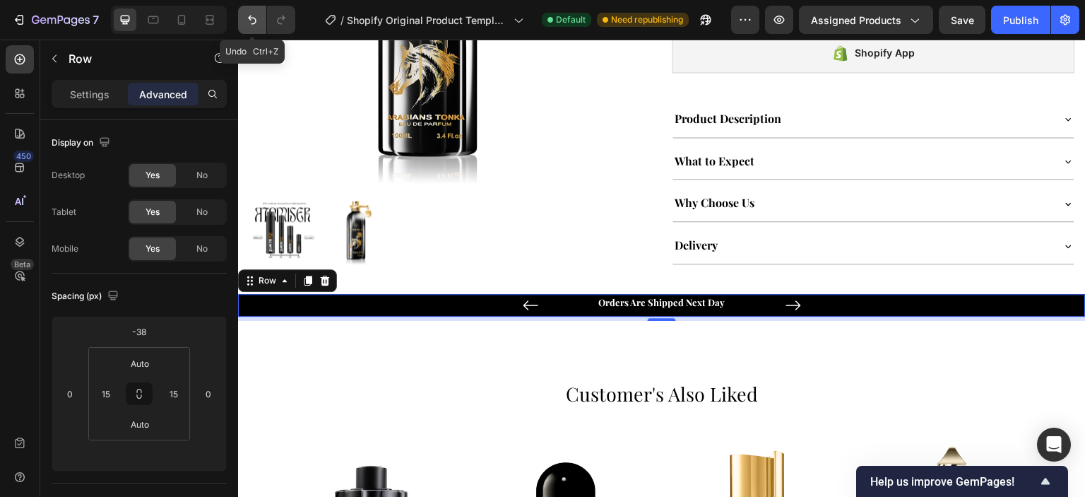
click at [254, 16] on icon "Undo/Redo" at bounding box center [252, 20] width 14 height 14
type input "12"
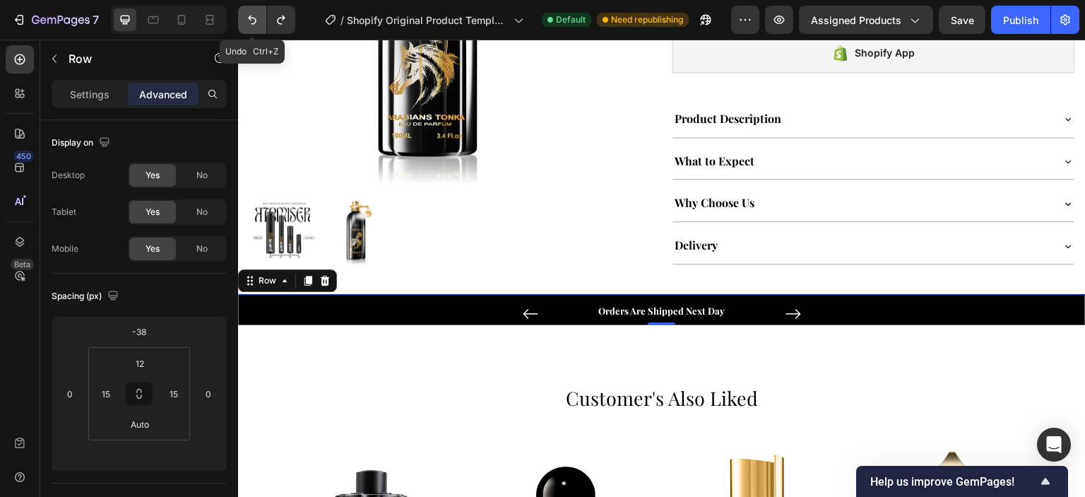
click at [254, 16] on icon "Undo/Redo" at bounding box center [252, 20] width 14 height 14
type input "12"
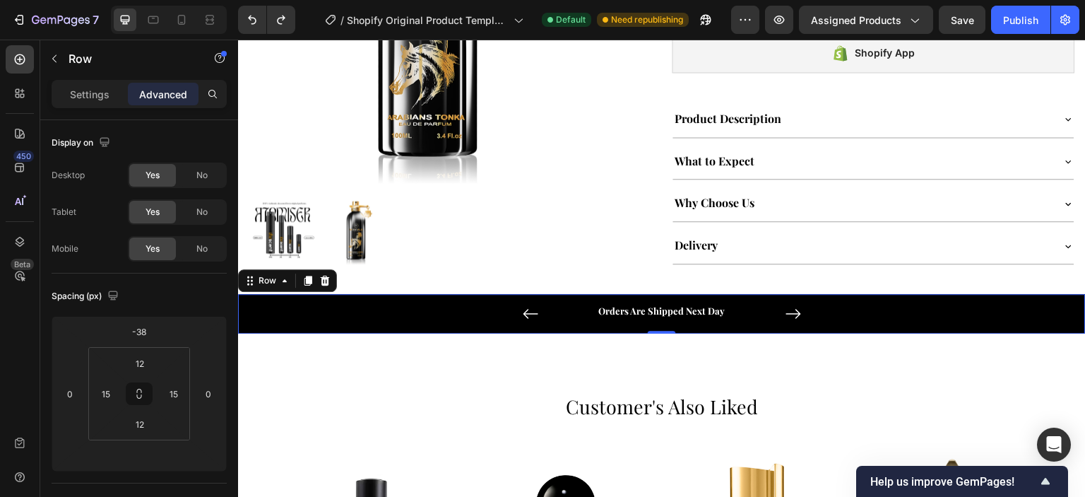
click at [447, 315] on div "Spend 30£, Get Free Shipping +Sample Text block Orders Are Shipped Next Day Tex…" at bounding box center [662, 313] width 827 height 23
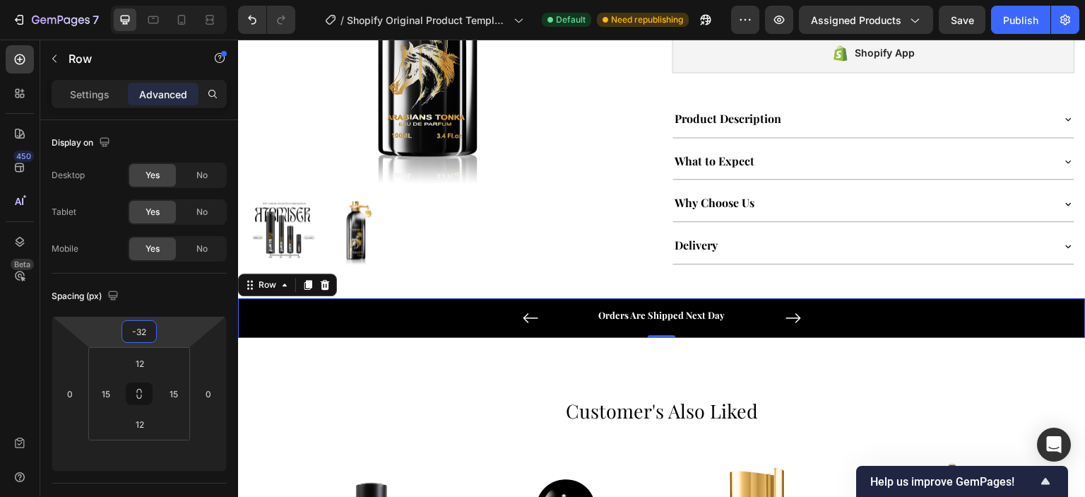
type input "-22"
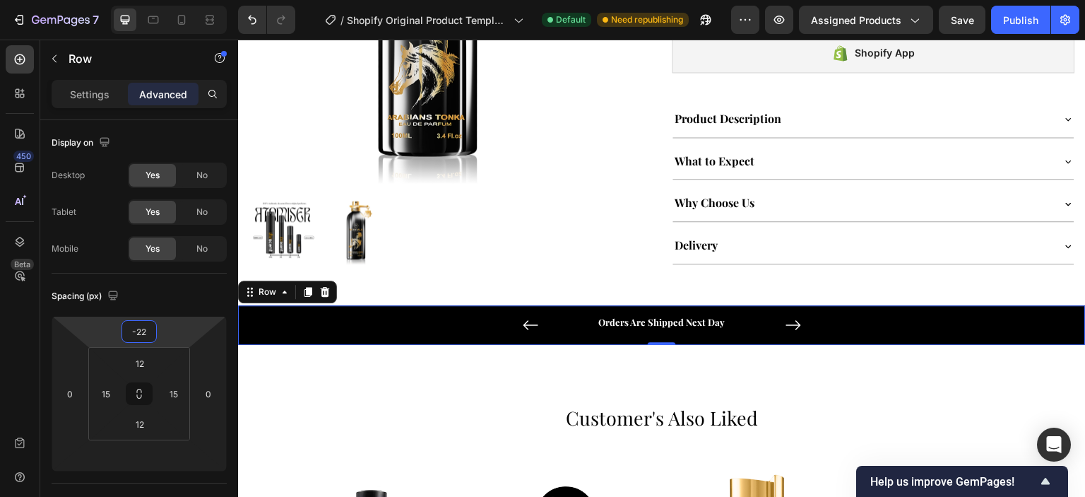
click at [172, 0] on html "7 / Shopify Original Product Template Default Need republishing Preview Assigne…" at bounding box center [542, 0] width 1085 height 0
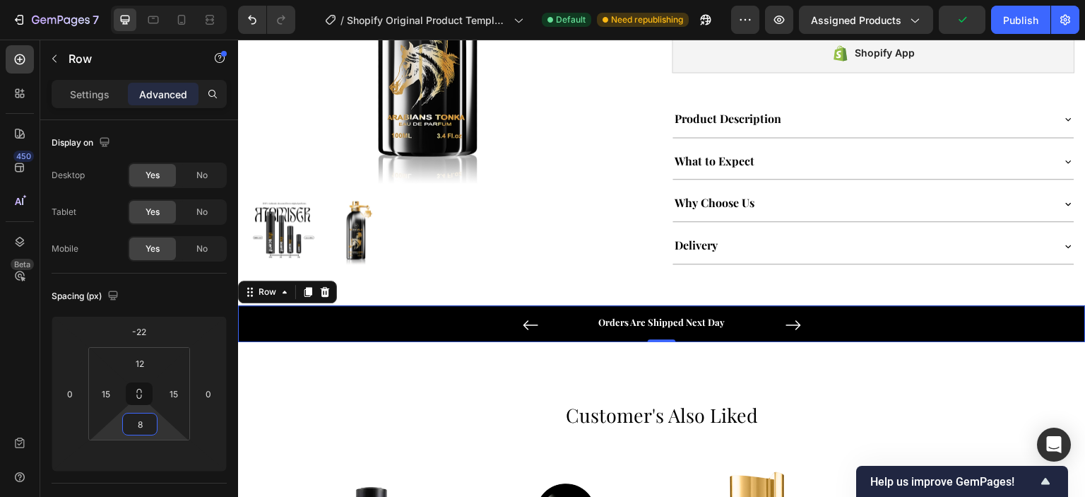
type input "6"
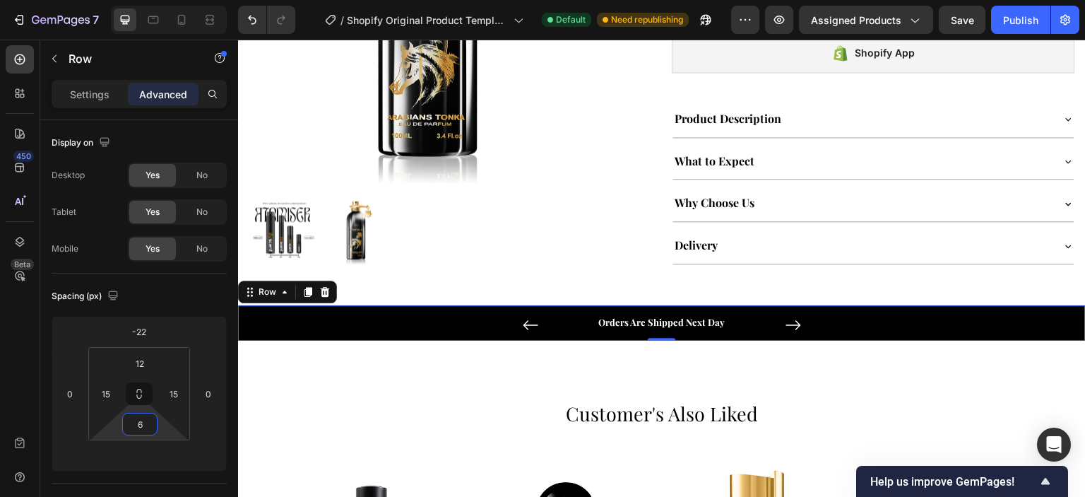
click at [162, 0] on html "7 / Shopify Original Product Template Default Need republishing Preview Assigne…" at bounding box center [542, 0] width 1085 height 0
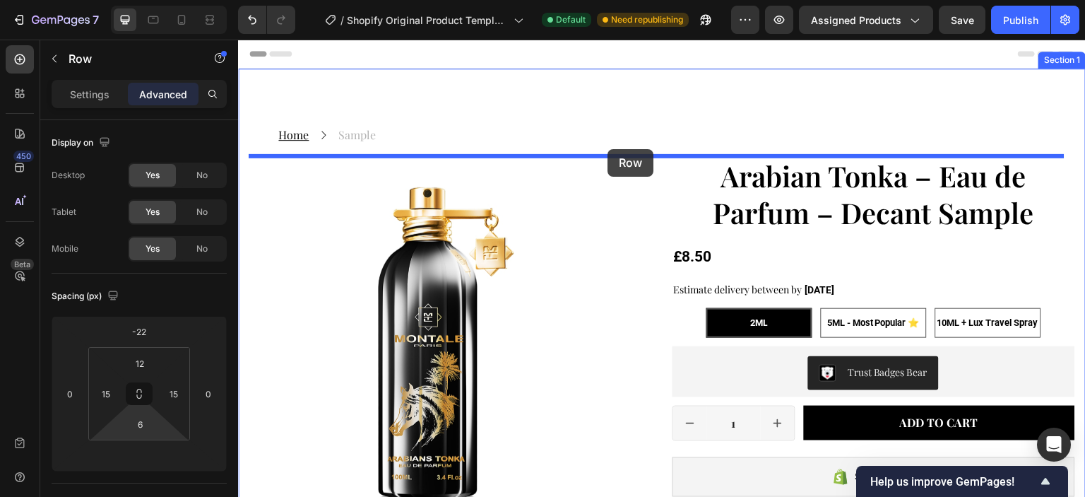
drag, startPoint x: 451, startPoint y: 322, endPoint x: 608, endPoint y: 149, distance: 233.1
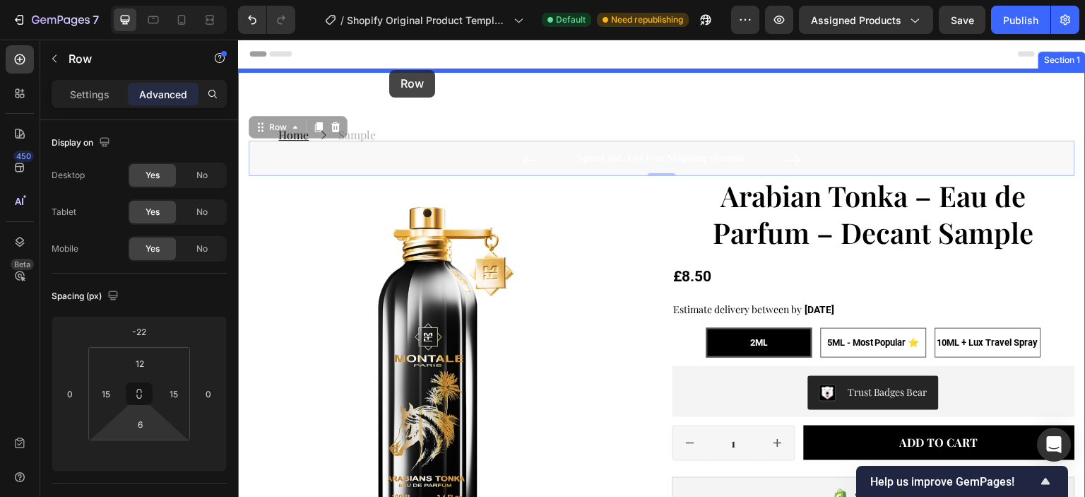
drag, startPoint x: 393, startPoint y: 155, endPoint x: 389, endPoint y: 70, distance: 84.9
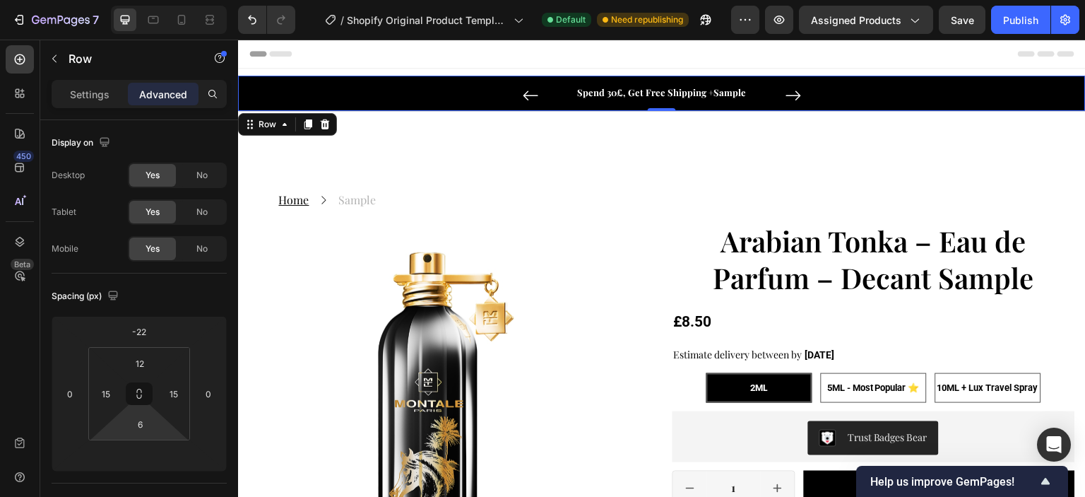
click at [285, 93] on div "Spend 30£, Get Free Shipping +Sample Text block Orders Are Shipped Next Day Tex…" at bounding box center [662, 95] width 827 height 23
click at [93, 95] on p "Settings" at bounding box center [90, 94] width 40 height 15
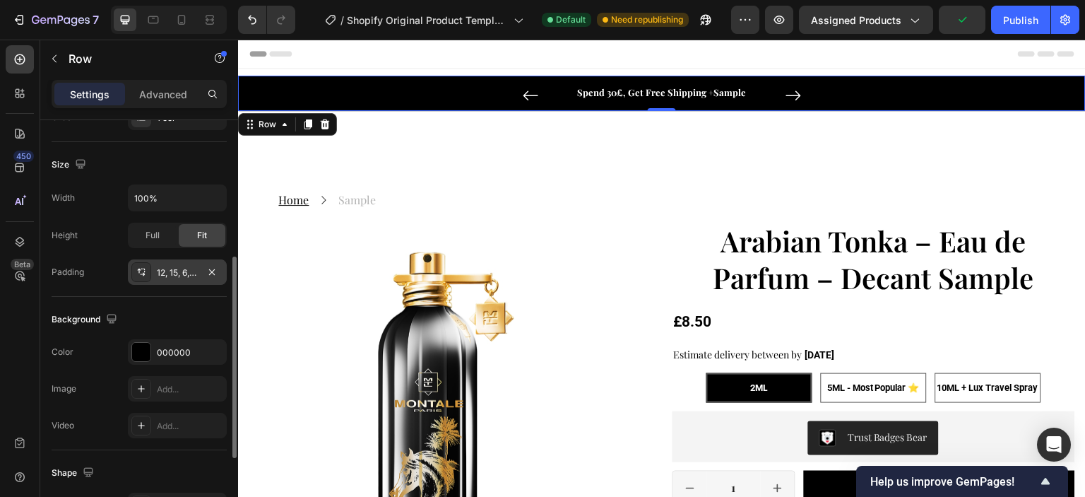
scroll to position [353, 0]
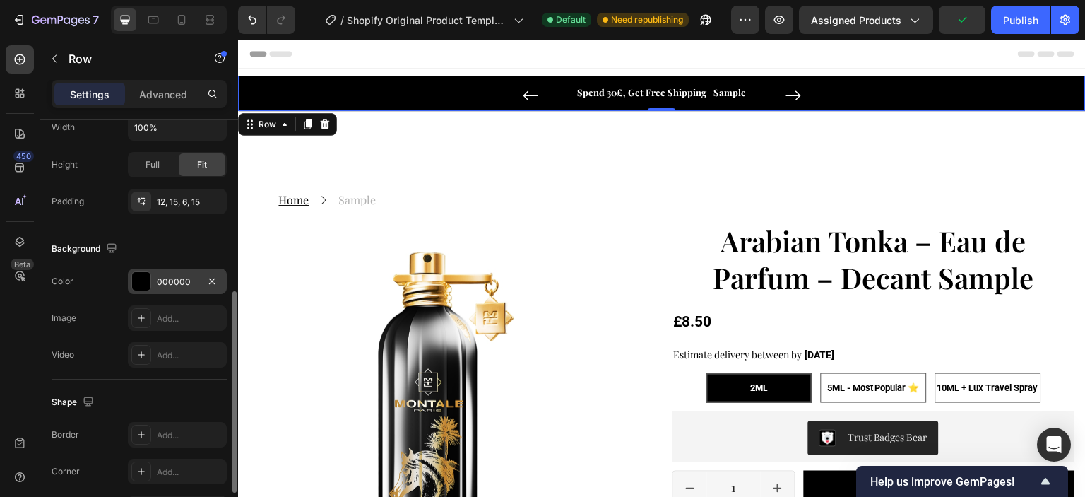
click at [180, 284] on div "000000" at bounding box center [177, 282] width 41 height 13
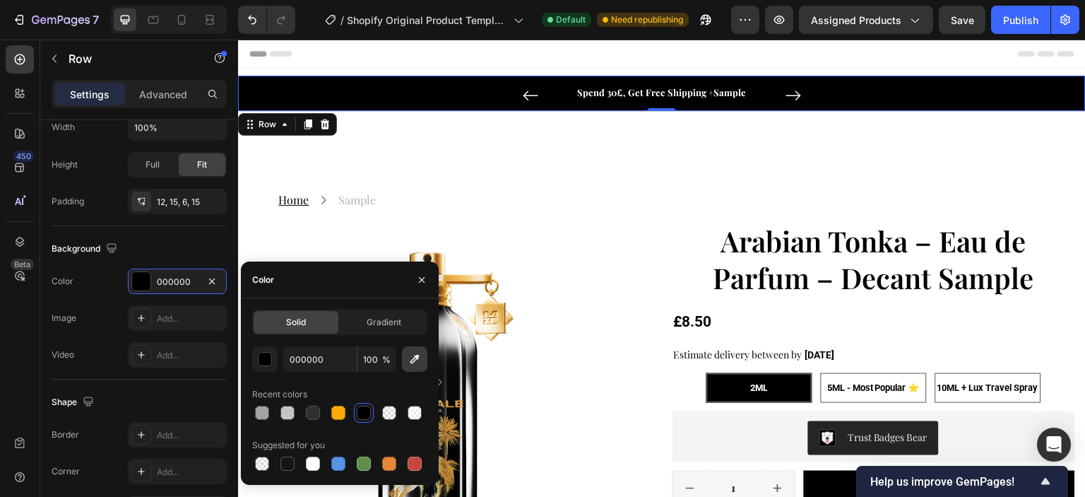
click at [410, 358] on icon "button" at bounding box center [415, 359] width 14 height 14
type input "B87D2F"
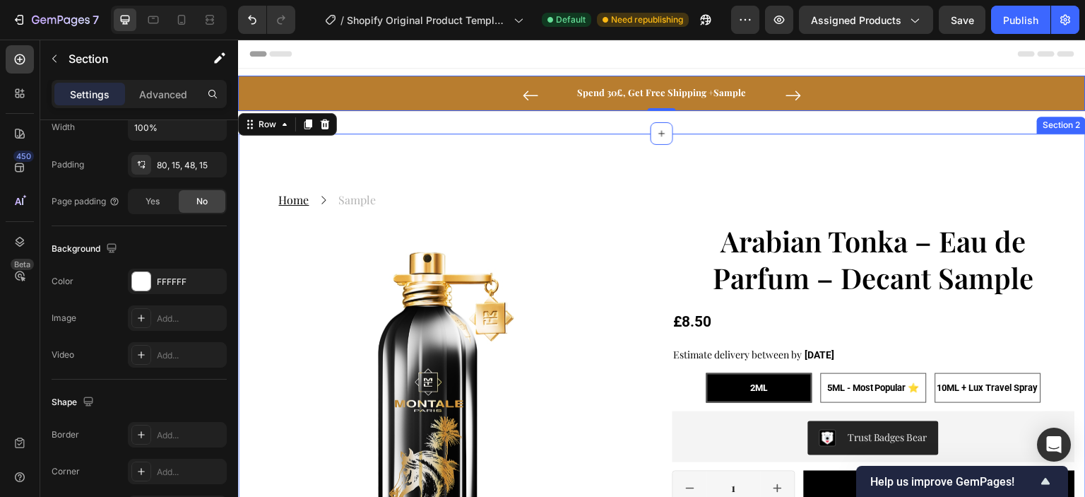
click at [663, 166] on div "Home Text block Icon Sample Text block Row Product Images Arabian Tonka – Eau d…" at bounding box center [662, 460] width 848 height 653
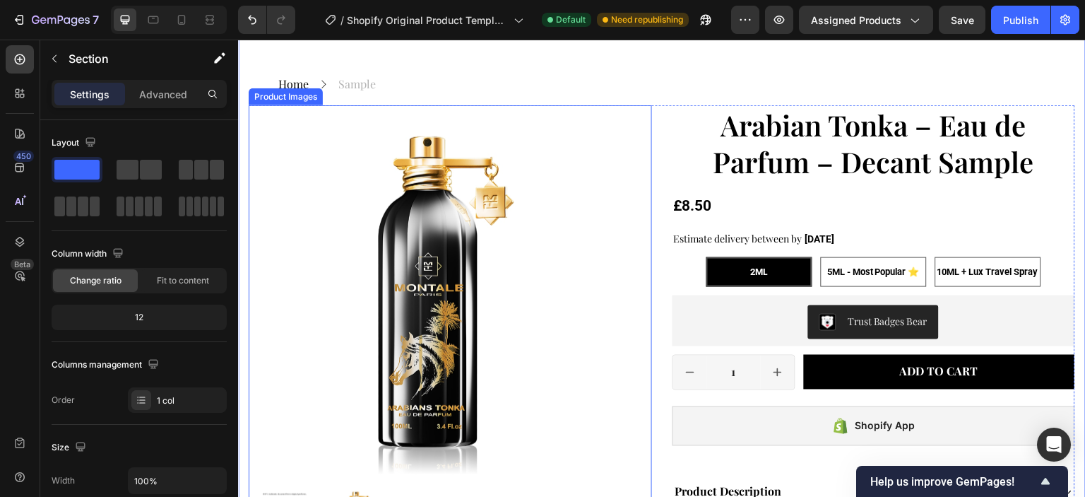
scroll to position [71, 0]
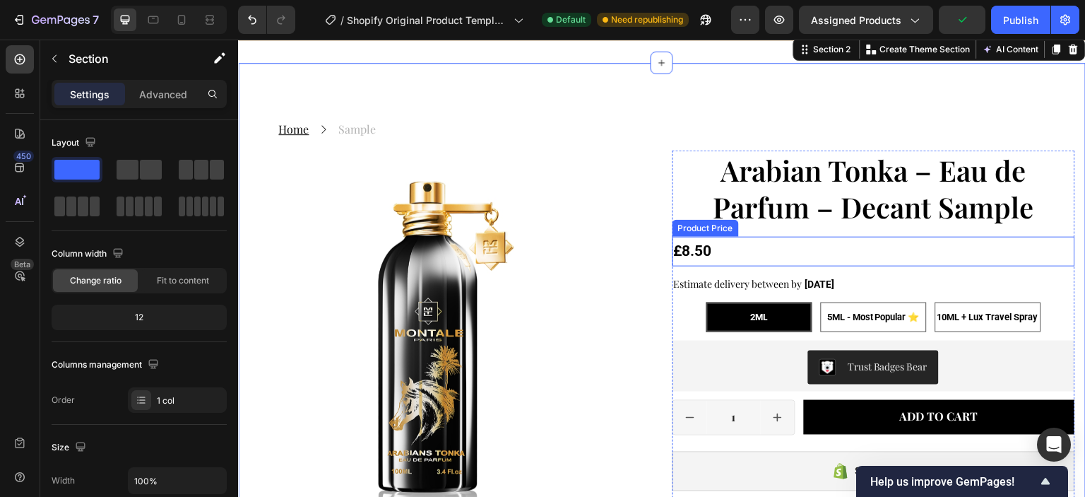
click at [742, 253] on div "£8.50" at bounding box center [874, 252] width 403 height 30
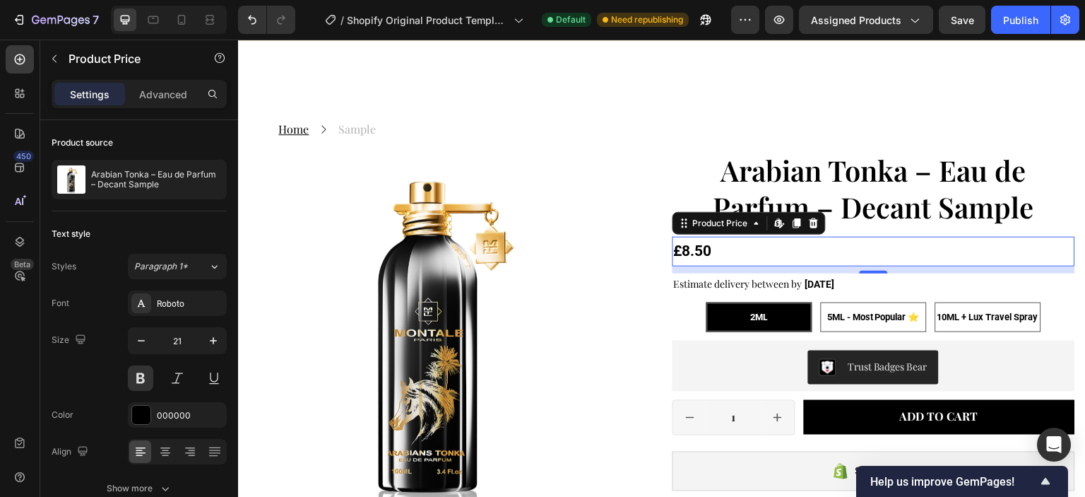
click at [833, 254] on div "£8.50" at bounding box center [874, 252] width 403 height 30
click at [878, 280] on div "Estimate delivery between by [DATE]" at bounding box center [874, 283] width 403 height 20
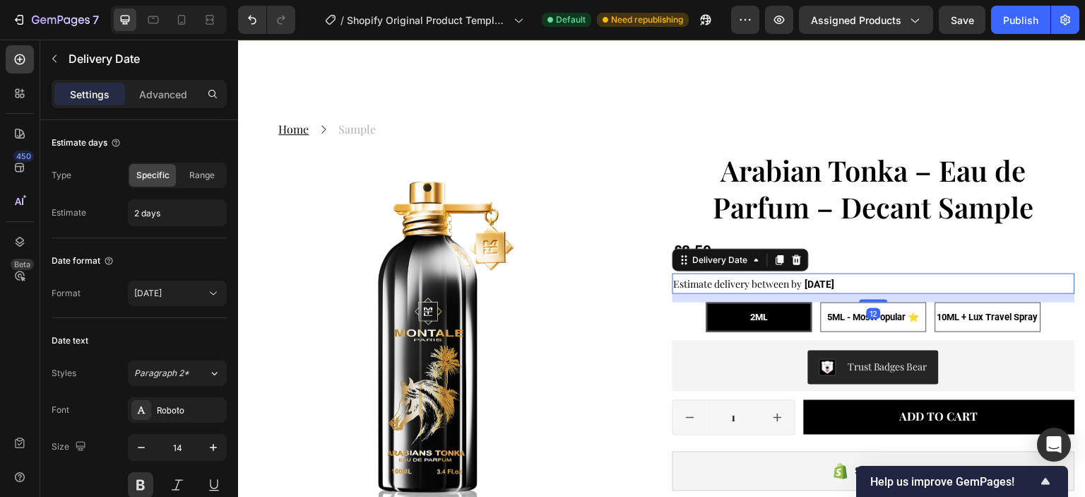
click at [867, 318] on div "12" at bounding box center [874, 313] width 14 height 11
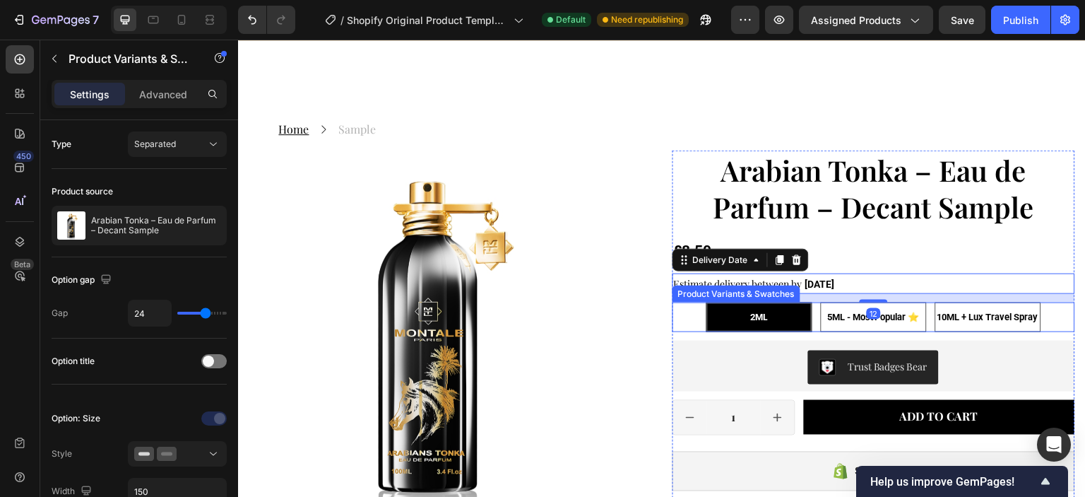
click at [836, 319] on span "5ML - Most Popular ⭐" at bounding box center [873, 317] width 93 height 11
click at [873, 302] on input "5ML - Most Popular ⭐ 5ML - Most Popular ⭐ 5ML - Most Popular ⭐" at bounding box center [873, 302] width 1 height 1
radio input "true"
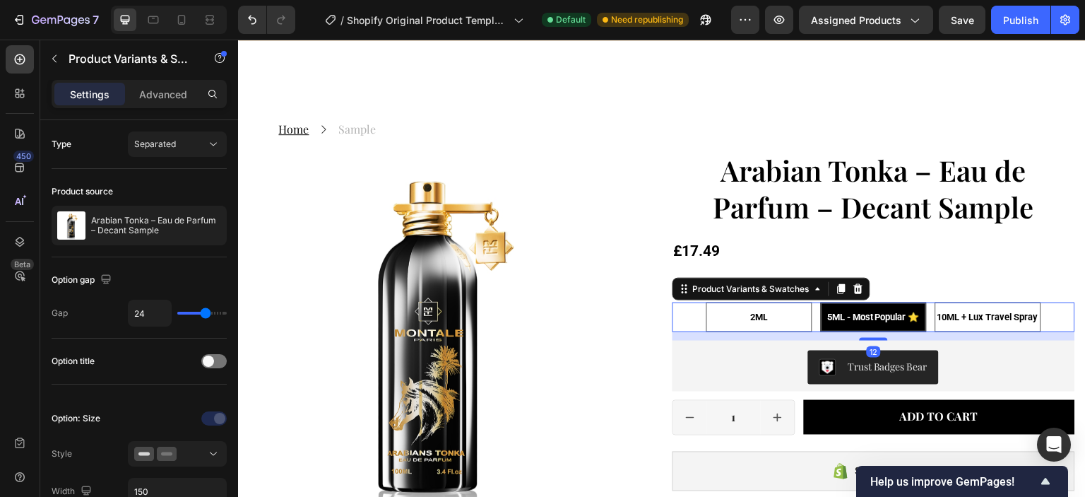
click at [938, 317] on span "10ML + Lux Travel Spray" at bounding box center [988, 317] width 101 height 11
click at [988, 302] on input "10ML + Lux Travel Spray 10ML + Lux Travel Spray 10ML + Lux Travel Spray" at bounding box center [988, 302] width 1 height 1
radio input "true"
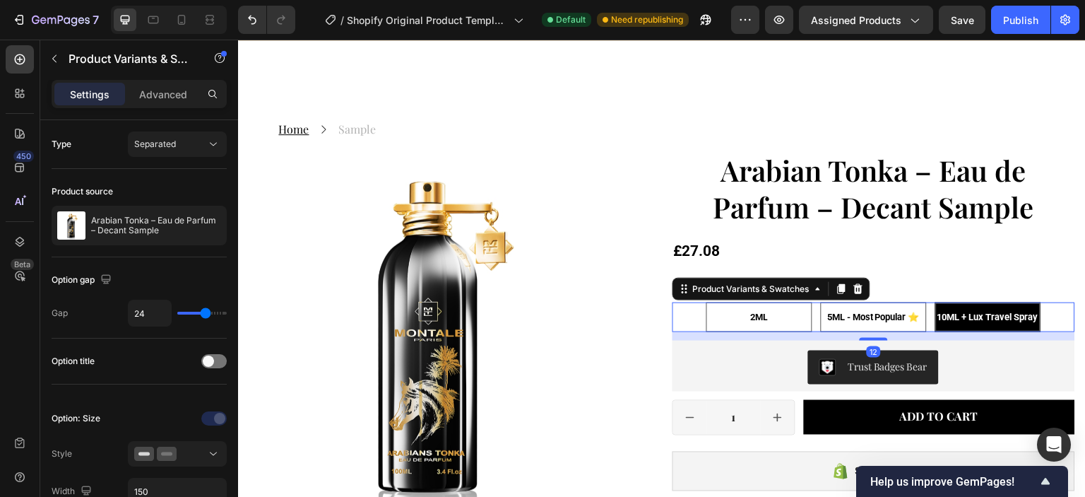
click at [779, 314] on div "2ML" at bounding box center [759, 317] width 106 height 30
click at [759, 302] on input "2ML 2ML 2ML" at bounding box center [759, 302] width 1 height 1
radio input "true"
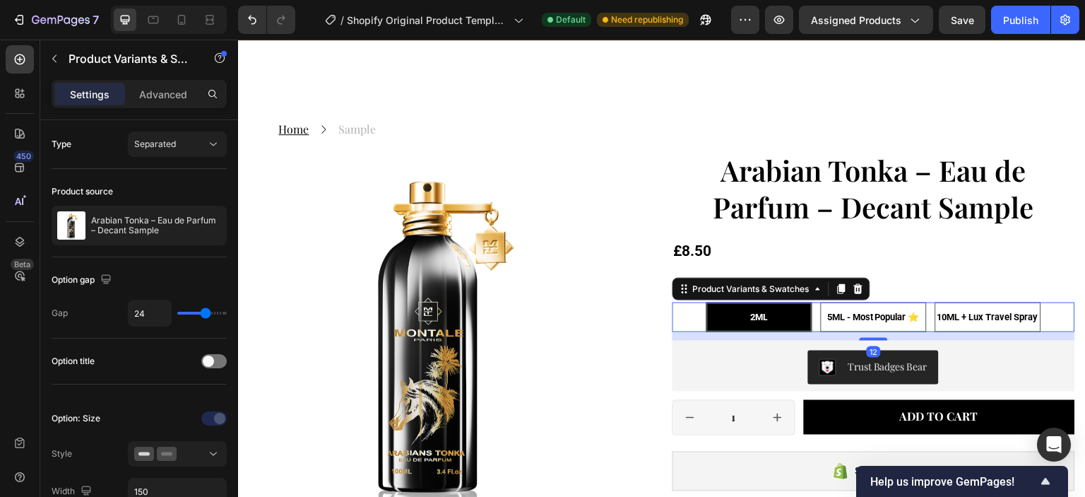
click at [856, 315] on span "5ML - Most Popular ⭐" at bounding box center [873, 317] width 93 height 11
click at [873, 302] on input "5ML - Most Popular ⭐ 5ML - Most Popular ⭐ 5ML - Most Popular ⭐" at bounding box center [873, 302] width 1 height 1
radio input "true"
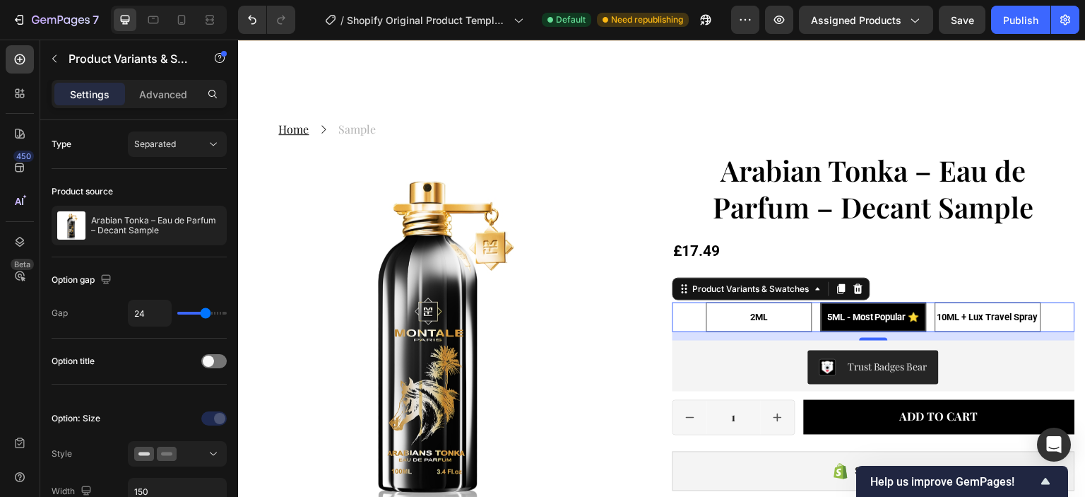
click at [938, 316] on span "10ML + Lux Travel Spray" at bounding box center [988, 317] width 101 height 11
click at [988, 302] on input "10ML + Lux Travel Spray 10ML + Lux Travel Spray 10ML + Lux Travel Spray" at bounding box center [988, 302] width 1 height 1
radio input "true"
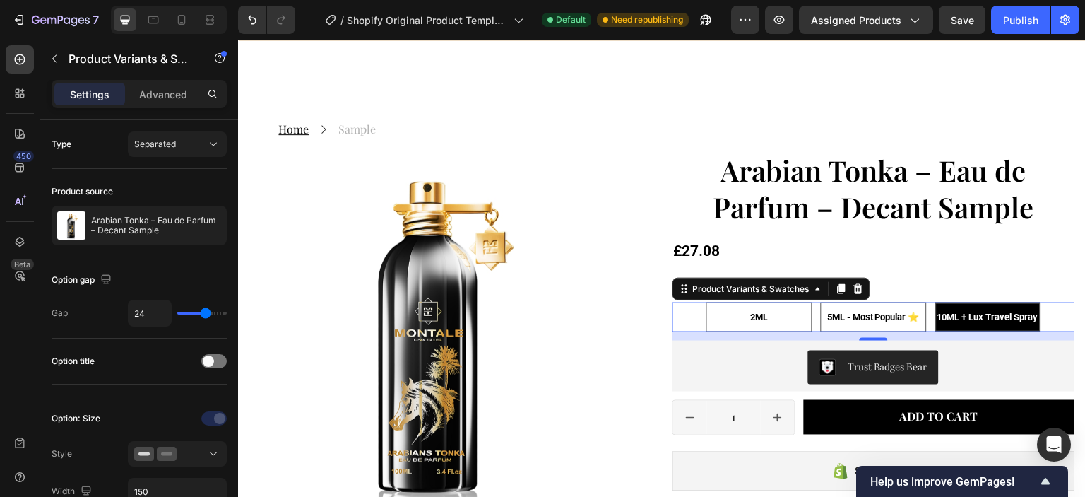
click at [898, 319] on span "5ML - Most Popular ⭐" at bounding box center [873, 317] width 93 height 11
click at [874, 302] on input "5ML - Most Popular ⭐ 5ML - Most Popular ⭐ 5ML - Most Popular ⭐" at bounding box center [873, 302] width 1 height 1
radio input "true"
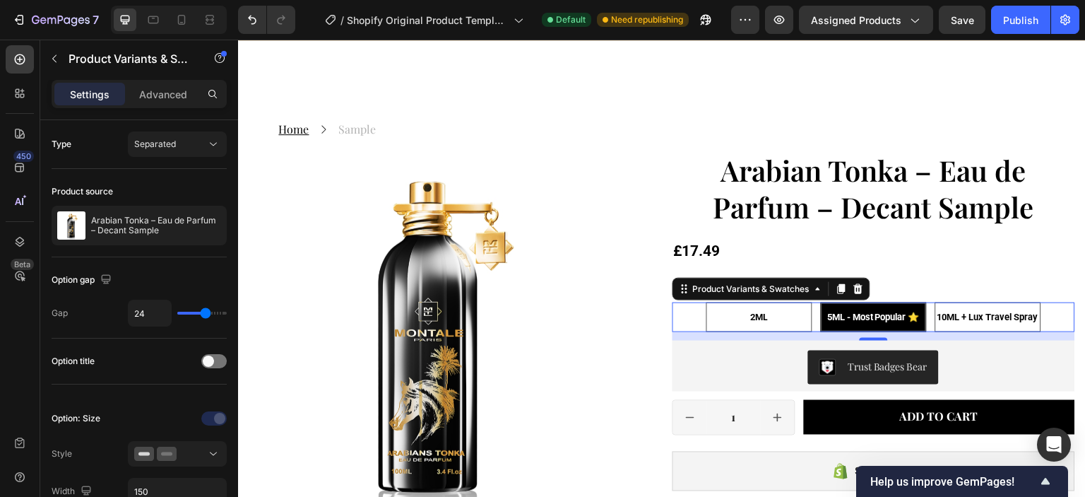
click at [962, 317] on span "10ML + Lux Travel Spray" at bounding box center [988, 317] width 101 height 11
click at [988, 302] on input "10ML + Lux Travel Spray 10ML + Lux Travel Spray 10ML + Lux Travel Spray" at bounding box center [988, 302] width 1 height 1
radio input "true"
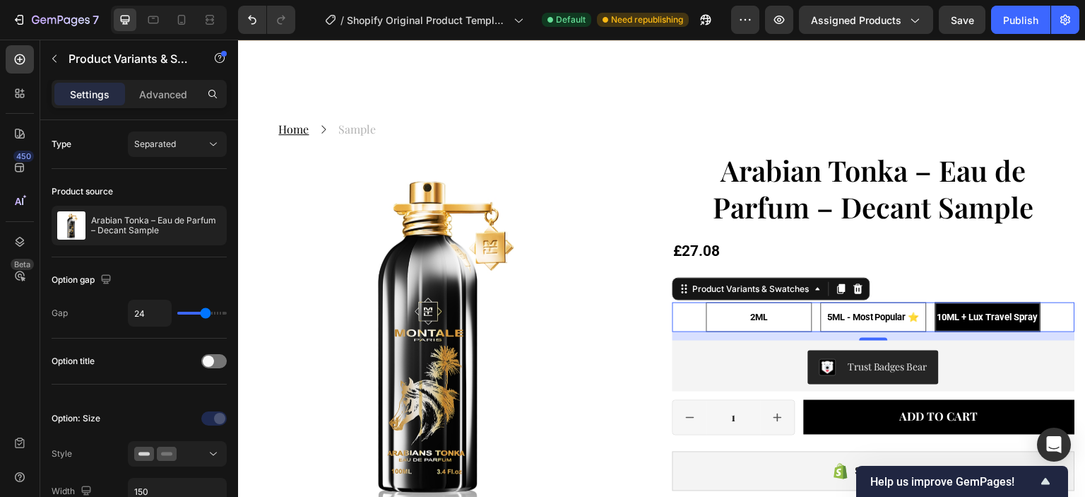
click at [904, 314] on span "5ML - Most Popular ⭐" at bounding box center [873, 317] width 93 height 11
click at [874, 302] on input "5ML - Most Popular ⭐ 5ML - Most Popular ⭐ 5ML - Most Popular ⭐" at bounding box center [873, 302] width 1 height 1
radio input "true"
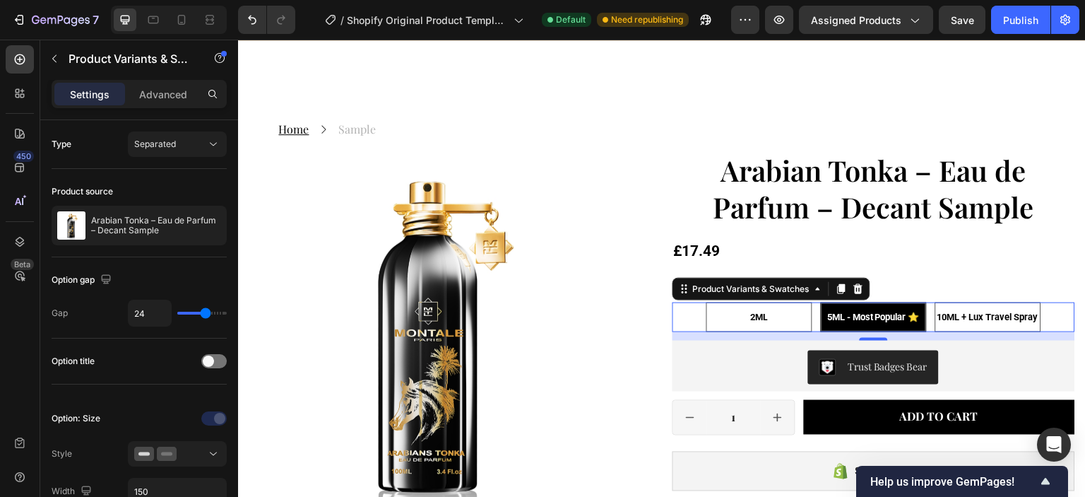
click at [992, 314] on span "10ML + Lux Travel Spray" at bounding box center [988, 317] width 101 height 11
click at [988, 302] on input "10ML + Lux Travel Spray 10ML + Lux Travel Spray 10ML + Lux Travel Spray" at bounding box center [988, 302] width 1 height 1
radio input "true"
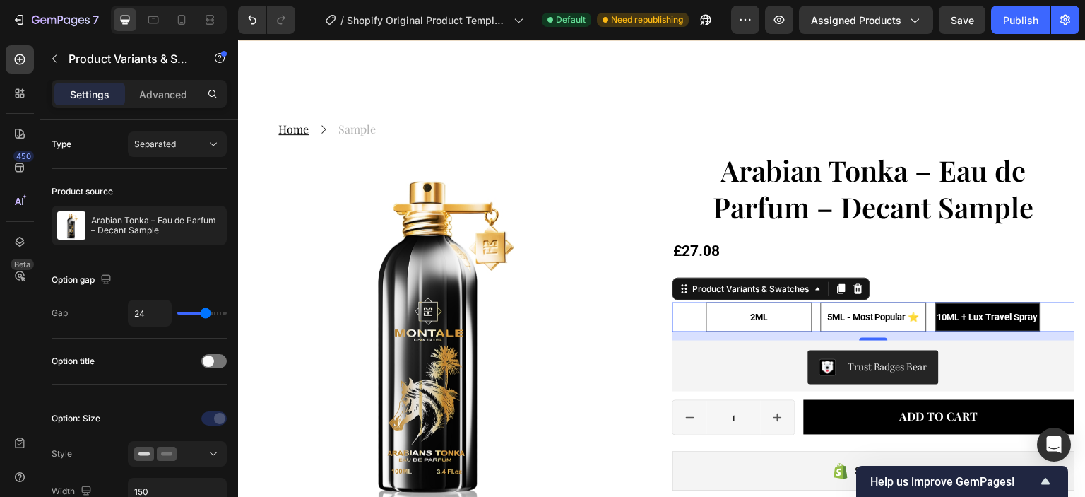
click at [906, 313] on span "5ML - Most Popular ⭐" at bounding box center [873, 317] width 93 height 11
click at [874, 302] on input "5ML - Most Popular ⭐ 5ML - Most Popular ⭐ 5ML - Most Popular ⭐" at bounding box center [873, 302] width 1 height 1
radio input "true"
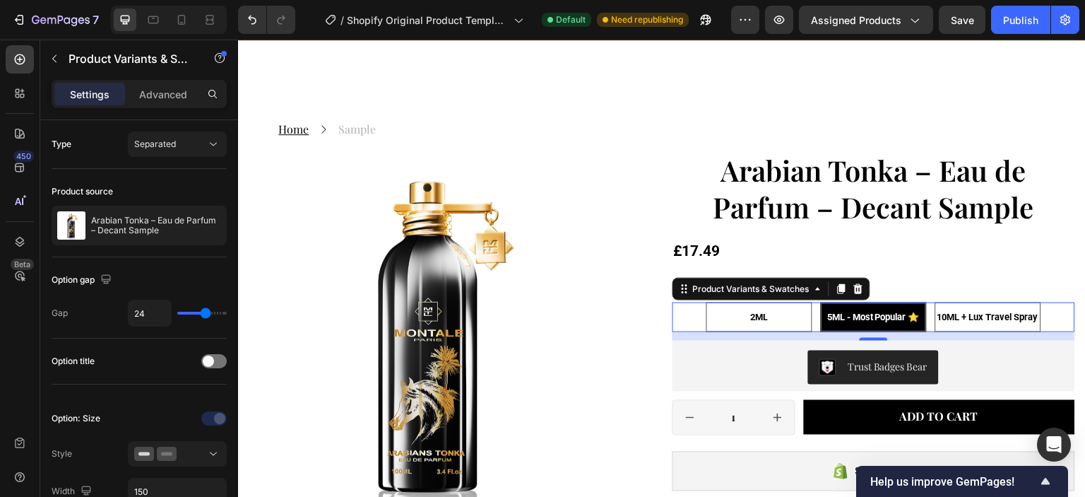
click at [978, 312] on span "10ML + Lux Travel Spray" at bounding box center [988, 317] width 101 height 11
click at [988, 302] on input "10ML + Lux Travel Spray 10ML + Lux Travel Spray 10ML + Lux Travel Spray" at bounding box center [988, 302] width 1 height 1
radio input "true"
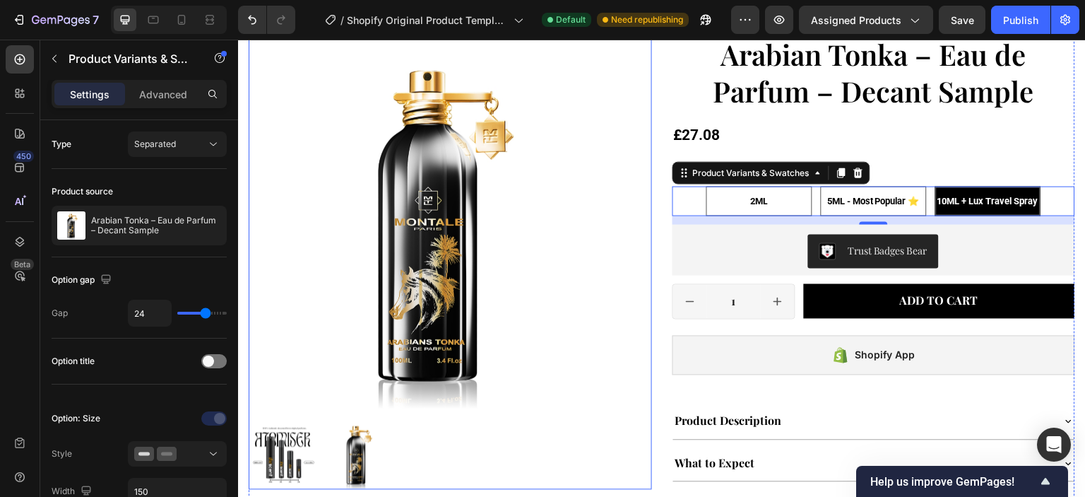
scroll to position [495, 0]
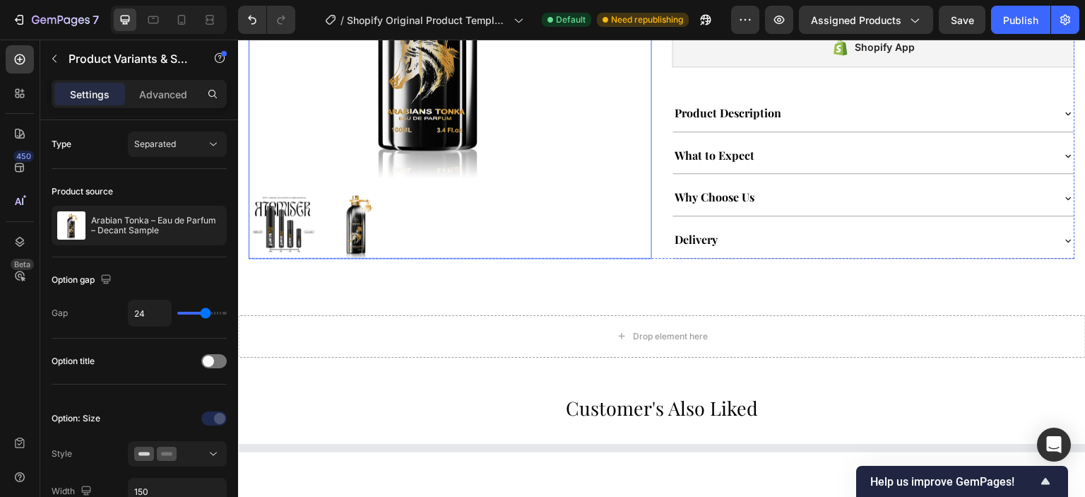
select select "585440132249682626"
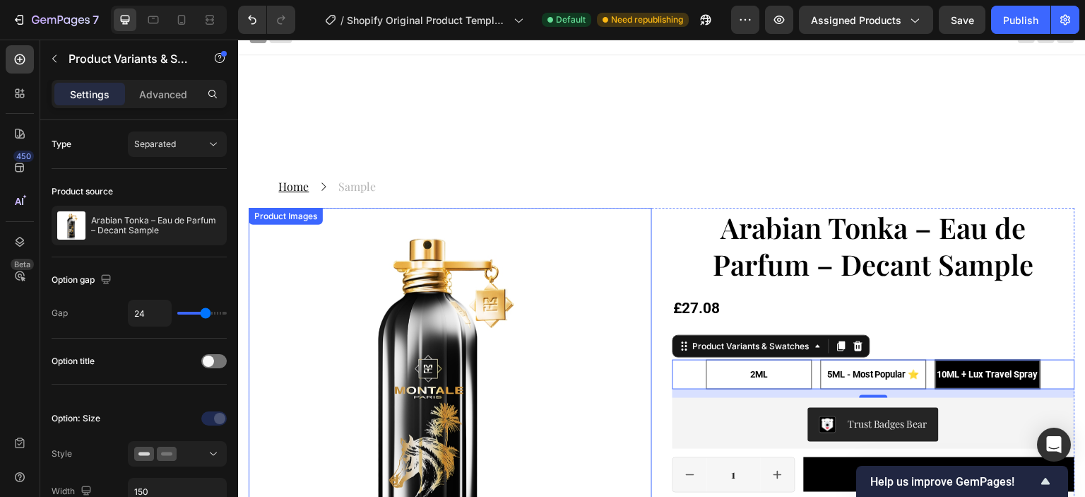
scroll to position [0, 0]
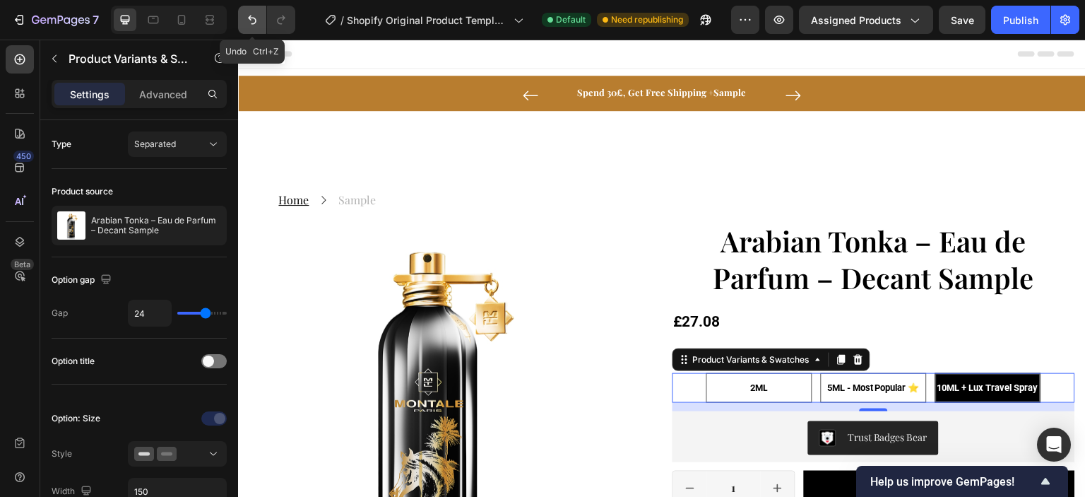
click at [242, 9] on button "Undo/Redo" at bounding box center [252, 20] width 28 height 28
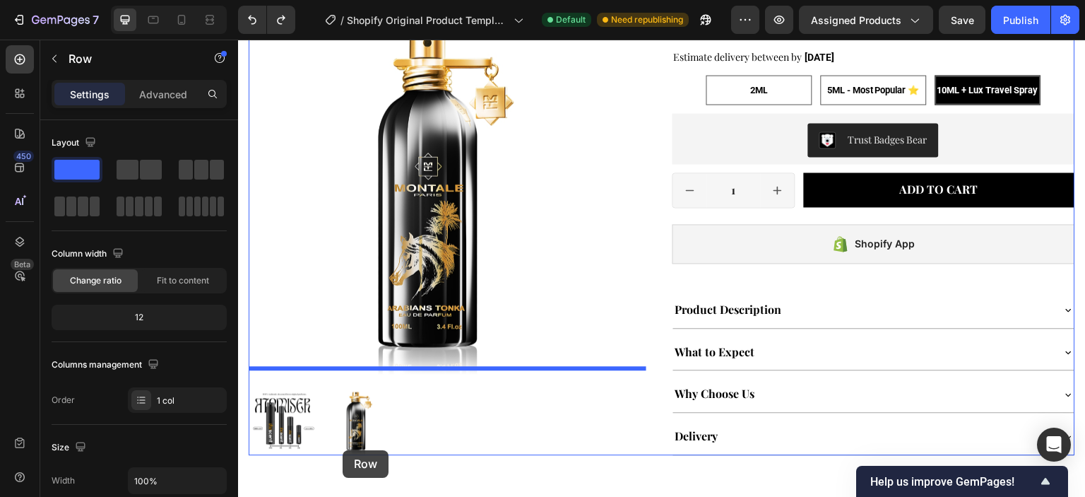
select select "585440132249682626"
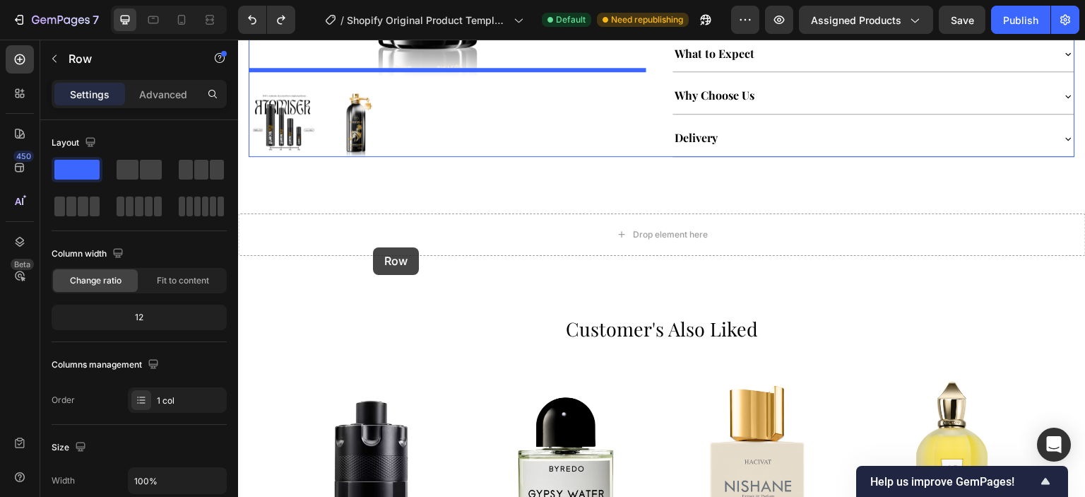
scroll to position [624, 0]
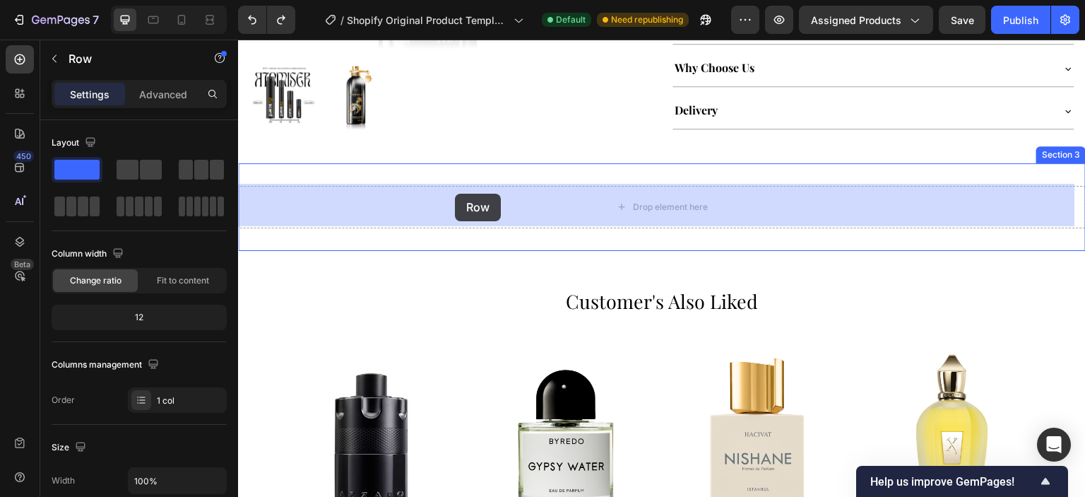
drag, startPoint x: 355, startPoint y: 93, endPoint x: 455, endPoint y: 183, distance: 134.5
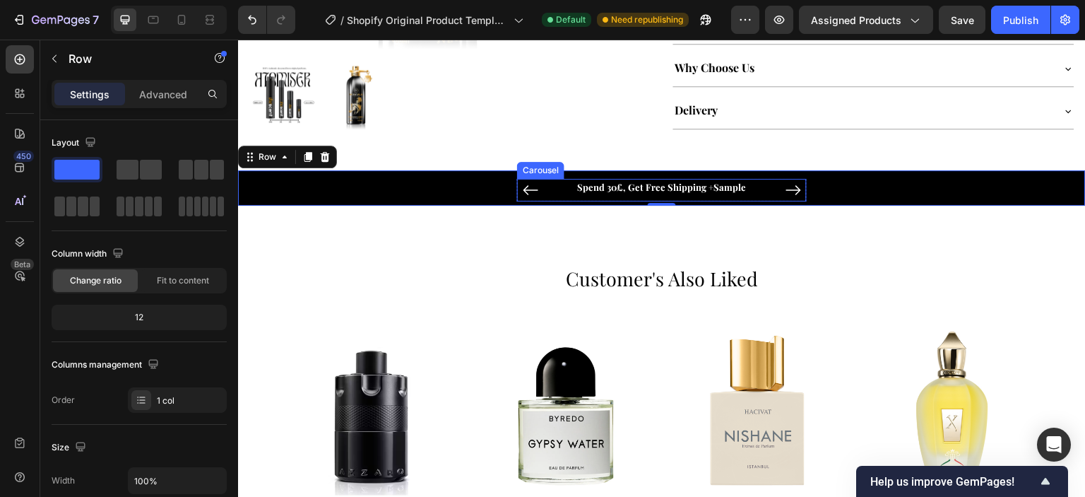
click at [798, 183] on button "Carousel Next Arrow" at bounding box center [793, 190] width 23 height 23
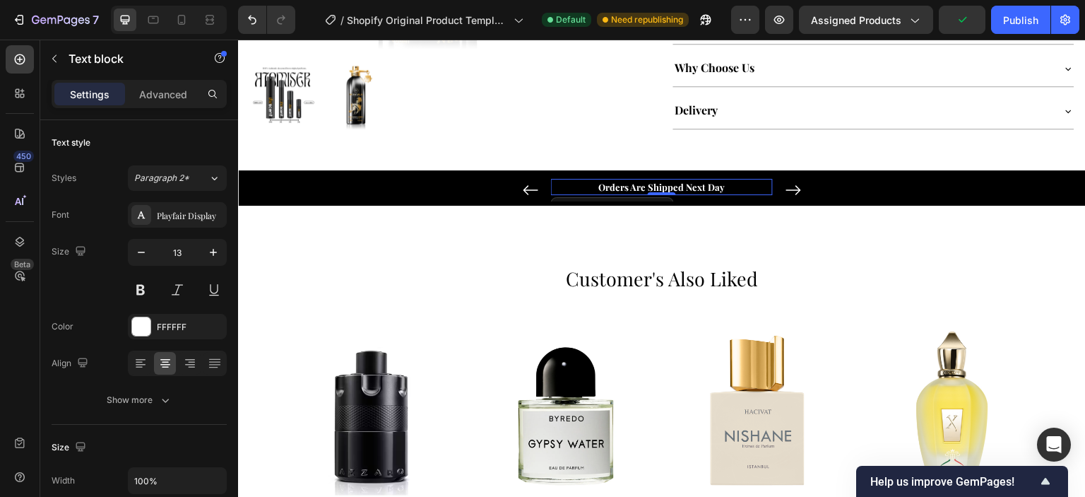
click at [668, 186] on p "Orders Are Shipped Next Day" at bounding box center [661, 187] width 219 height 14
click at [785, 184] on icon "Carousel Next Arrow" at bounding box center [793, 190] width 17 height 17
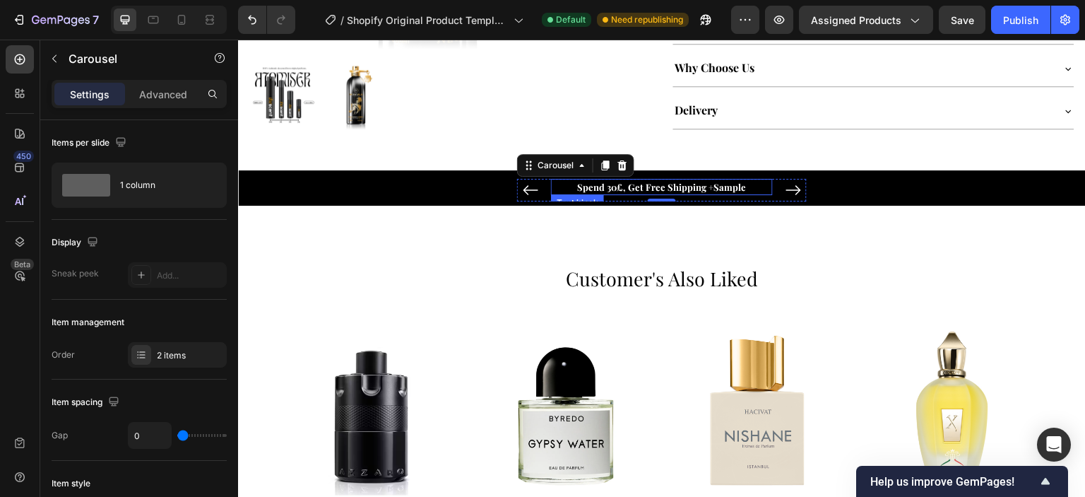
click at [711, 186] on p "Spend 30£, Get Free Shipping +Sample" at bounding box center [661, 187] width 219 height 14
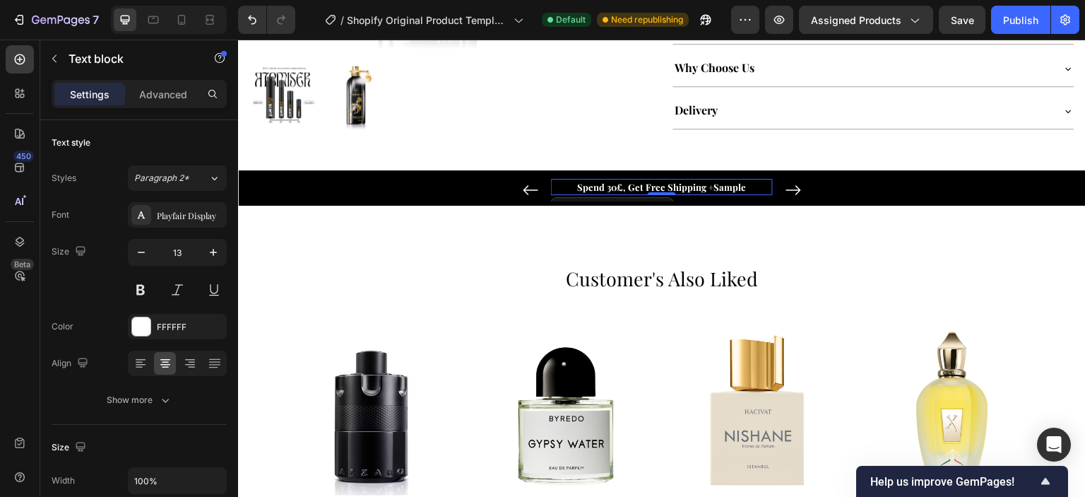
click at [711, 186] on p "Spend 30£, Get Free Shipping +Sample" at bounding box center [661, 187] width 219 height 14
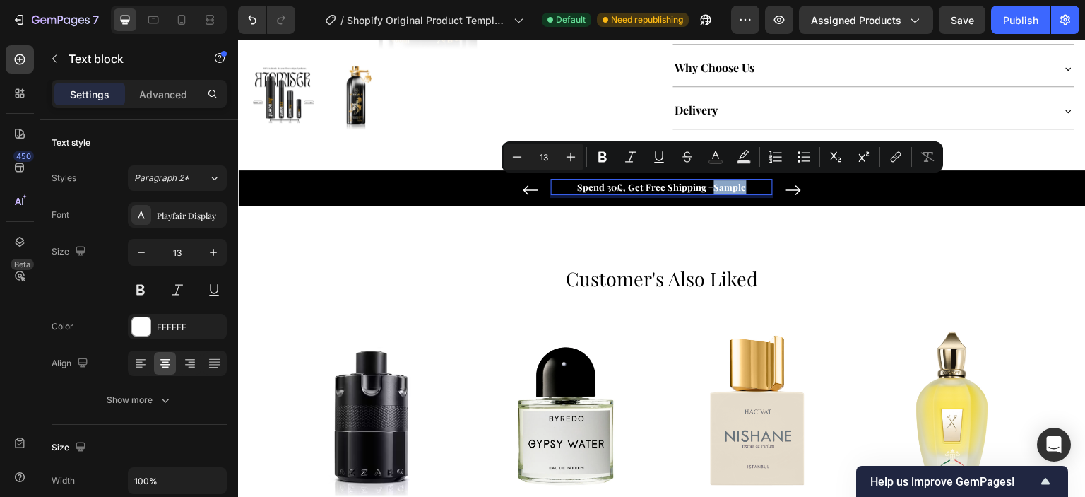
click at [709, 185] on p "Spend 30£, Get Free Shipping +Sample" at bounding box center [661, 187] width 219 height 14
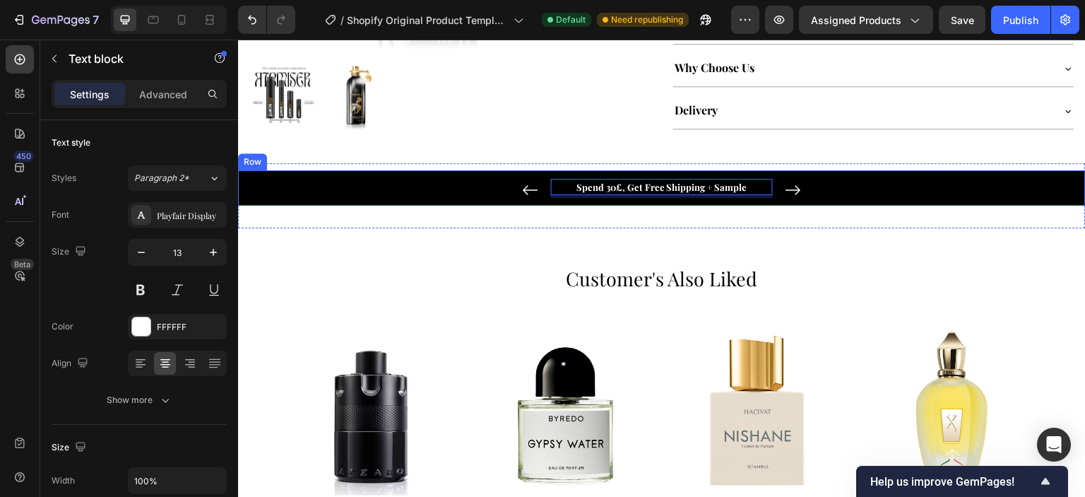
click at [832, 223] on div "Spend 30£, Get Free Shipping + Sample Text block 0 Orders Are Shipped Next Day …" at bounding box center [662, 195] width 848 height 65
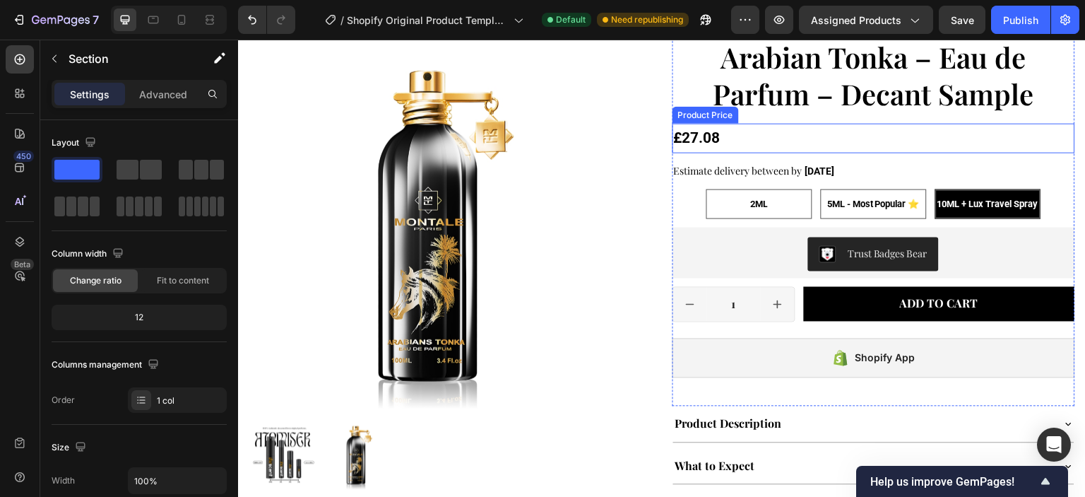
scroll to position [59, 0]
